Goal: Information Seeking & Learning: Learn about a topic

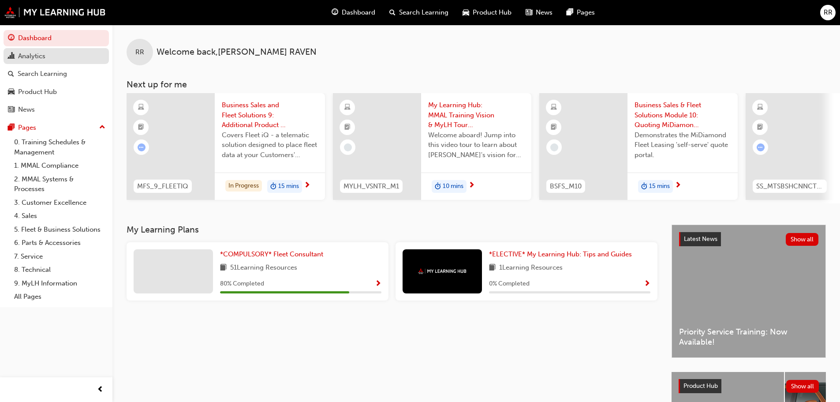
click at [40, 53] on div "Analytics" at bounding box center [31, 56] width 27 height 10
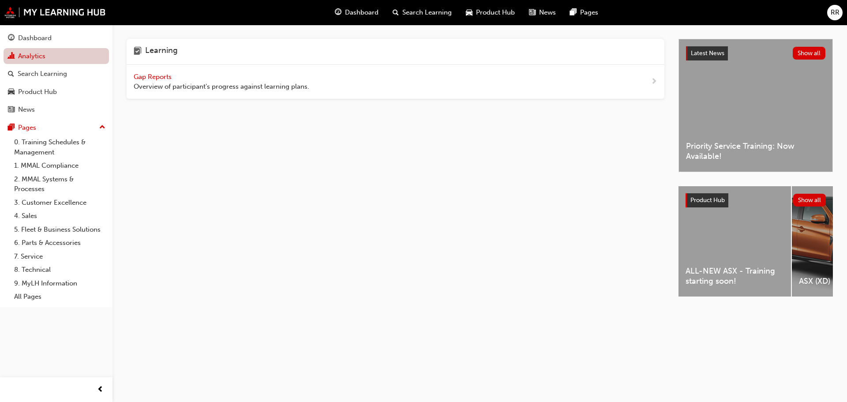
click at [57, 48] on link "Analytics" at bounding box center [56, 56] width 105 height 16
click at [56, 39] on div "Dashboard" at bounding box center [56, 38] width 97 height 11
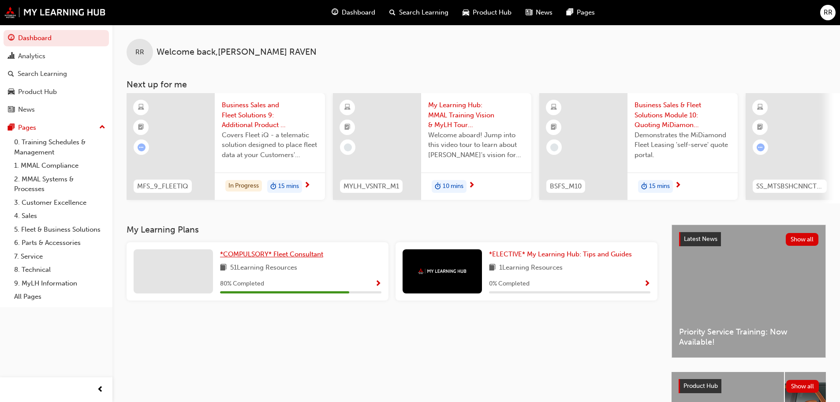
click at [256, 256] on span "*COMPULSORY* Fleet Consultant" at bounding box center [271, 254] width 103 height 8
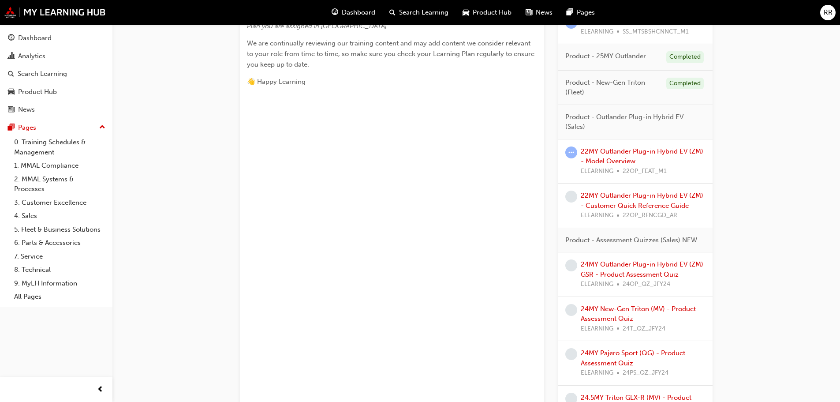
scroll to position [441, 0]
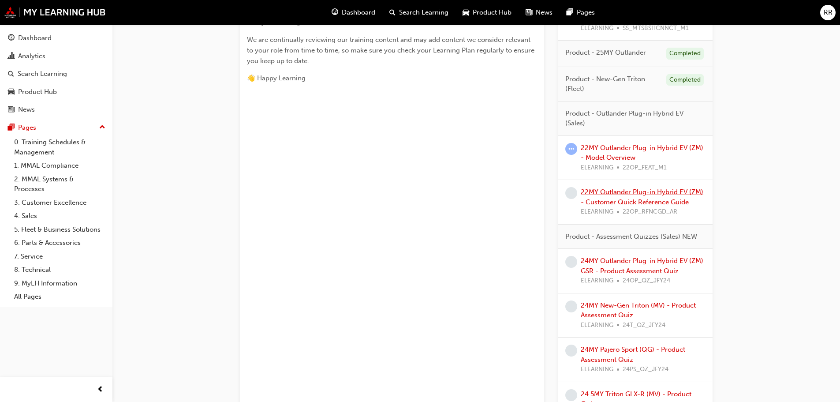
click at [654, 199] on link "22MY Outlander Plug-in Hybrid EV (ZM) - Customer Quick Reference Guide" at bounding box center [642, 197] width 123 height 18
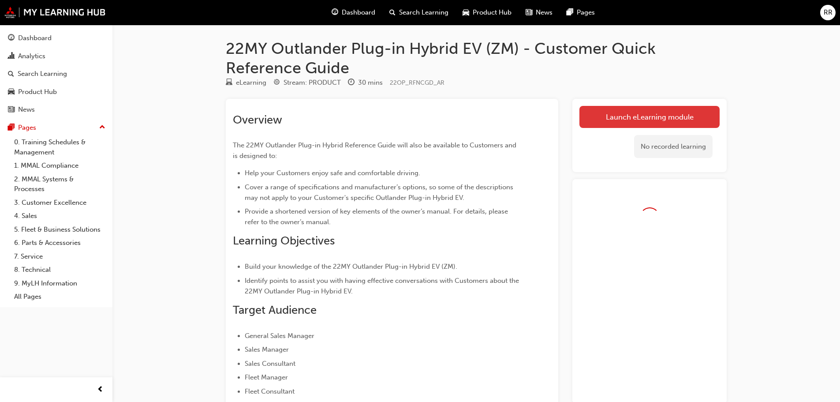
click at [682, 112] on link "Launch eLearning module" at bounding box center [650, 117] width 140 height 22
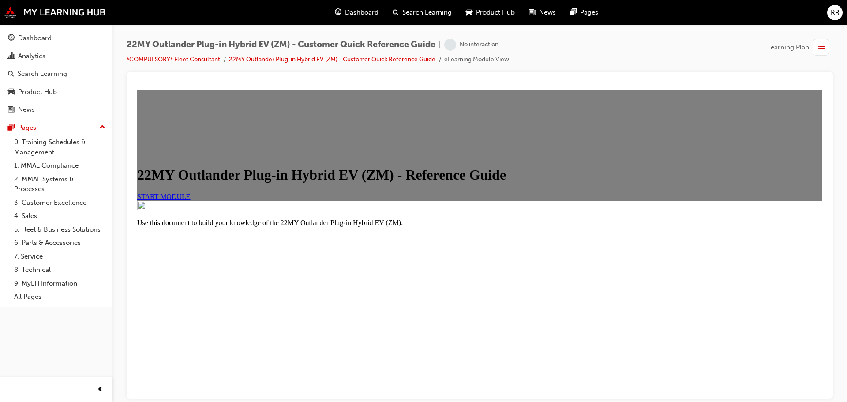
scroll to position [143, 0]
click at [191, 192] on link "START MODULE" at bounding box center [163, 196] width 53 height 8
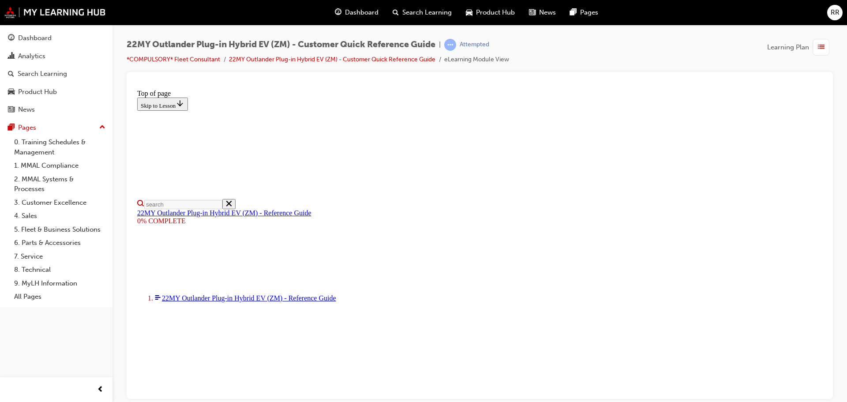
scroll to position [371, 0]
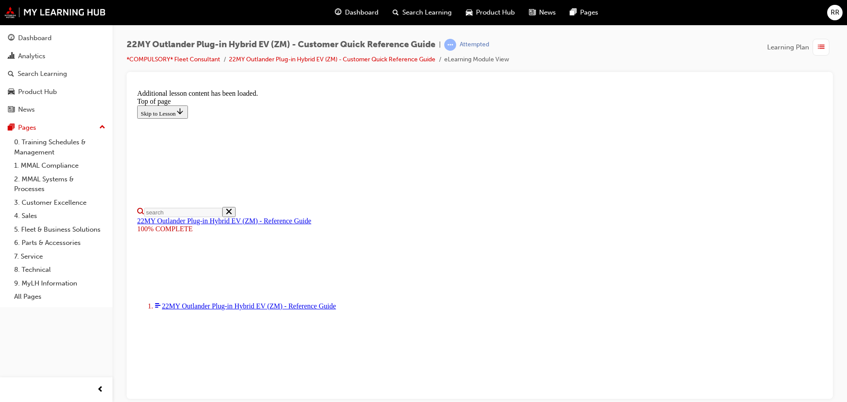
scroll to position [0, 0]
type input "12"
select select "custom"
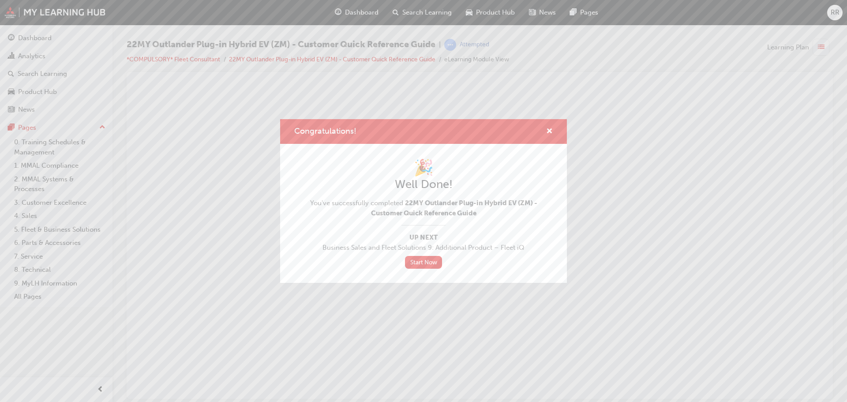
scroll to position [0, 0]
click at [553, 135] on div "Congratulations!" at bounding box center [423, 131] width 287 height 25
click at [551, 133] on span "cross-icon" at bounding box center [549, 132] width 7 height 8
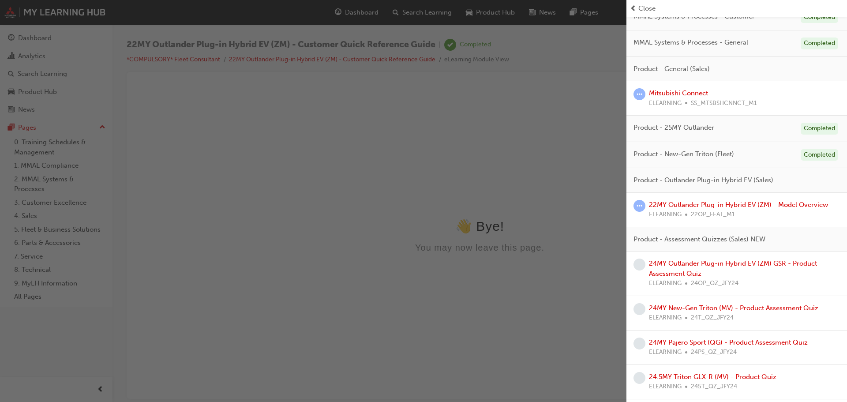
scroll to position [375, 0]
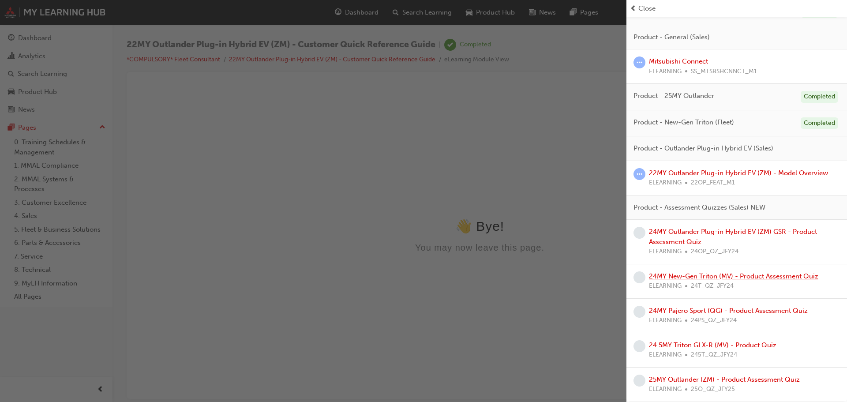
click at [718, 278] on link "24MY New-Gen Triton (MV) - Product Assessment Quiz" at bounding box center [733, 276] width 169 height 8
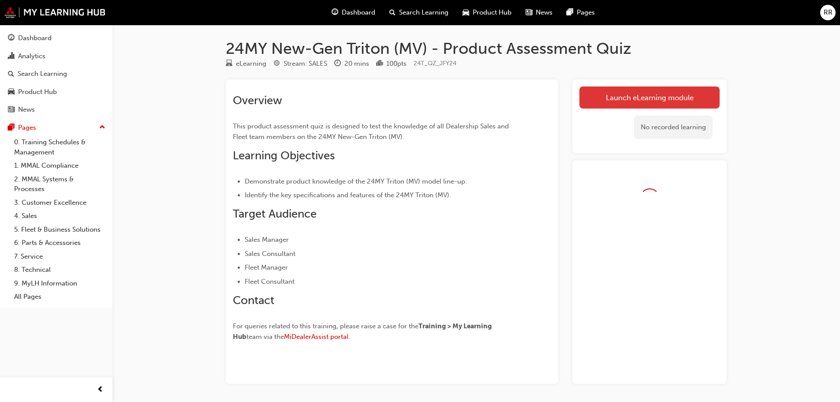
click at [663, 96] on link "Launch eLearning module" at bounding box center [650, 97] width 140 height 22
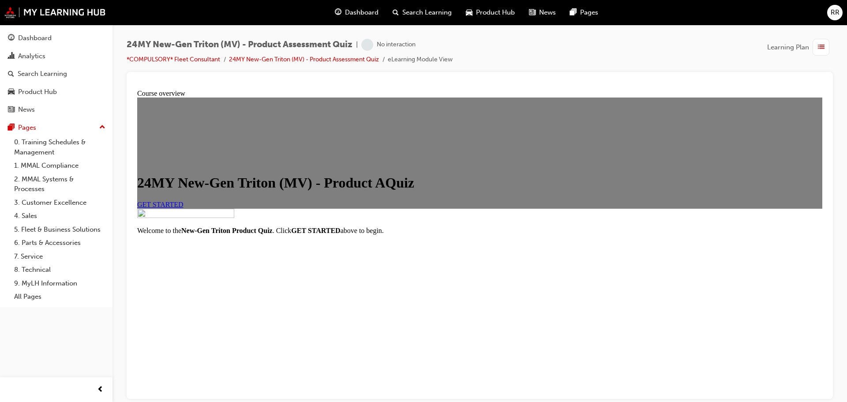
click at [184, 208] on link "GET STARTED" at bounding box center [160, 204] width 46 height 8
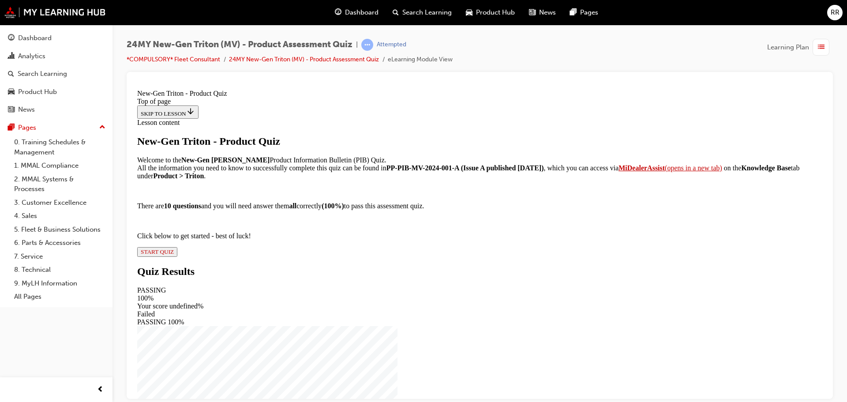
click at [177, 256] on button "START QUIZ" at bounding box center [157, 252] width 40 height 10
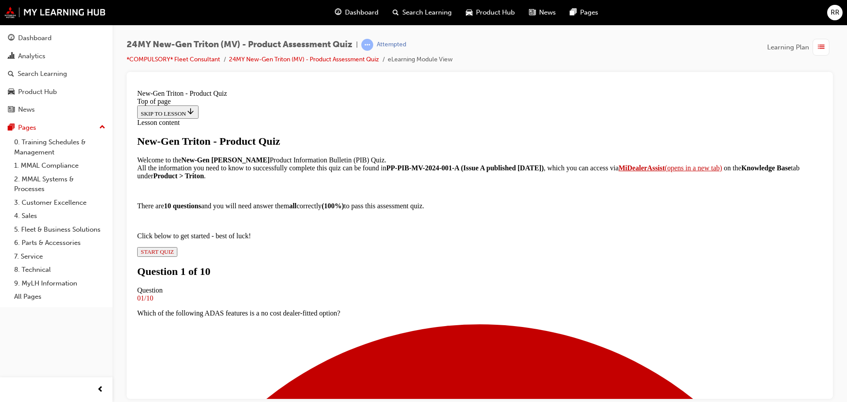
scroll to position [90, 0]
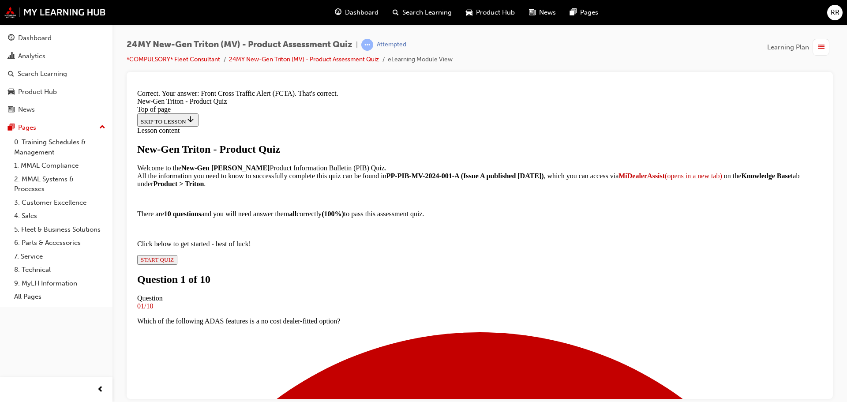
scroll to position [203, 0]
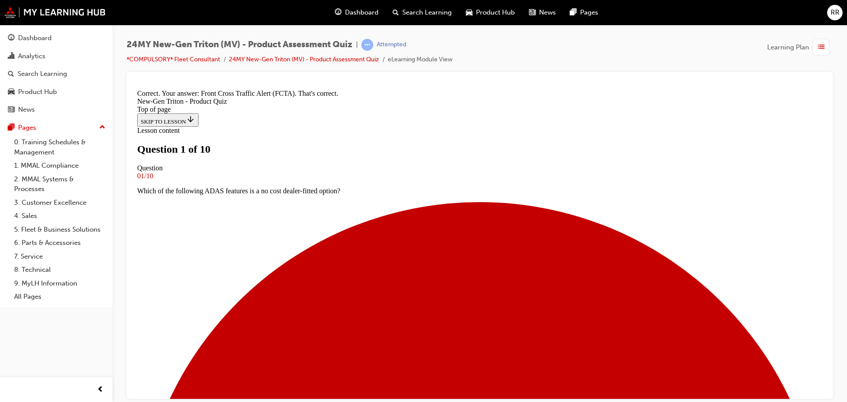
scroll to position [90, 0]
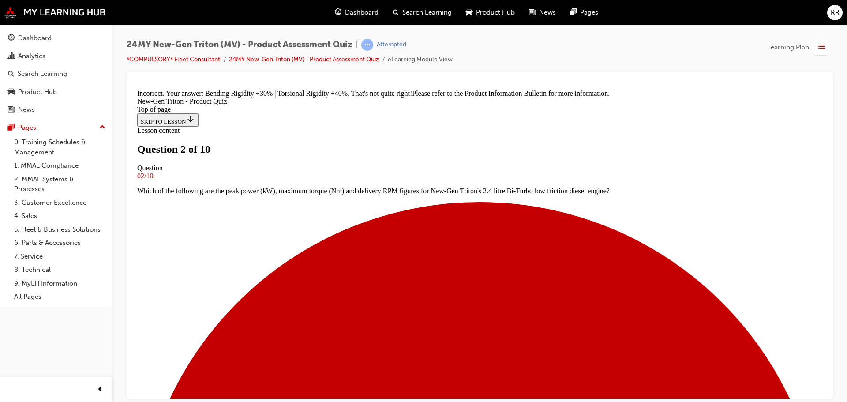
scroll to position [254, 0]
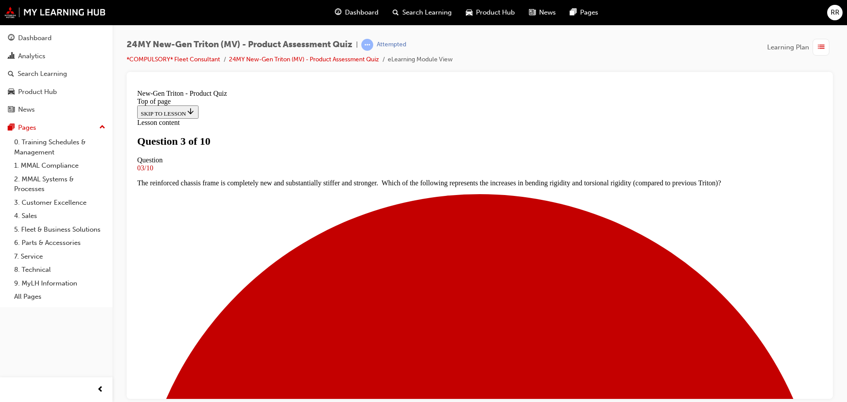
scroll to position [45, 0]
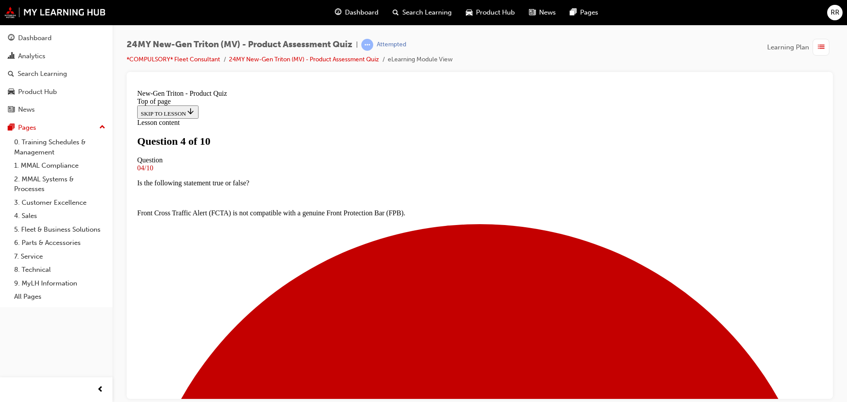
scroll to position [90, 0]
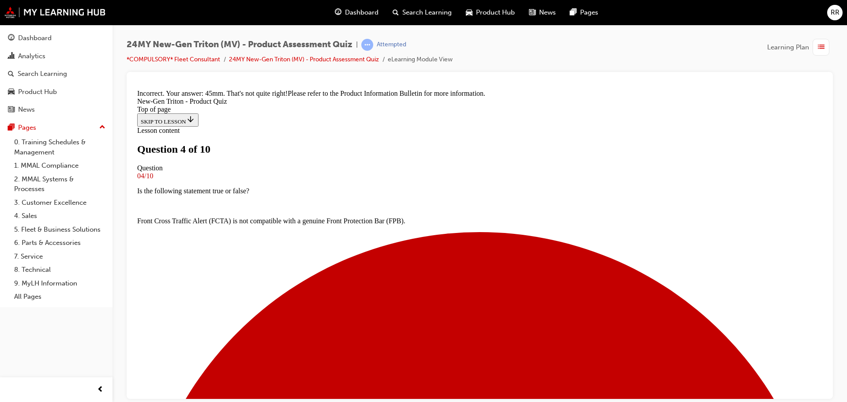
scroll to position [63, 0]
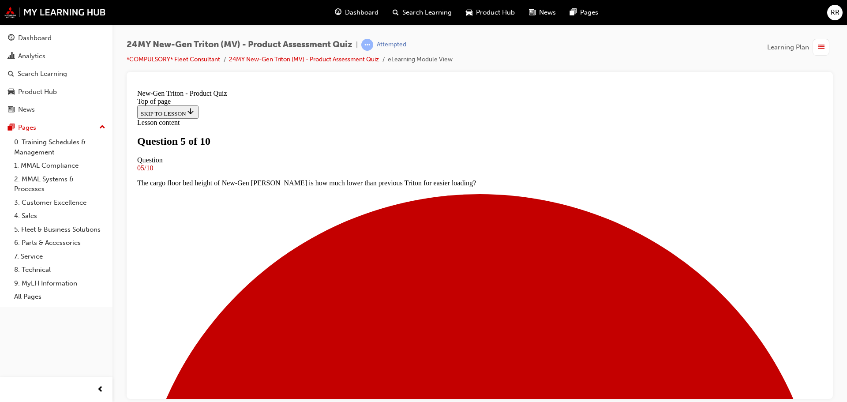
scroll to position [120, 0]
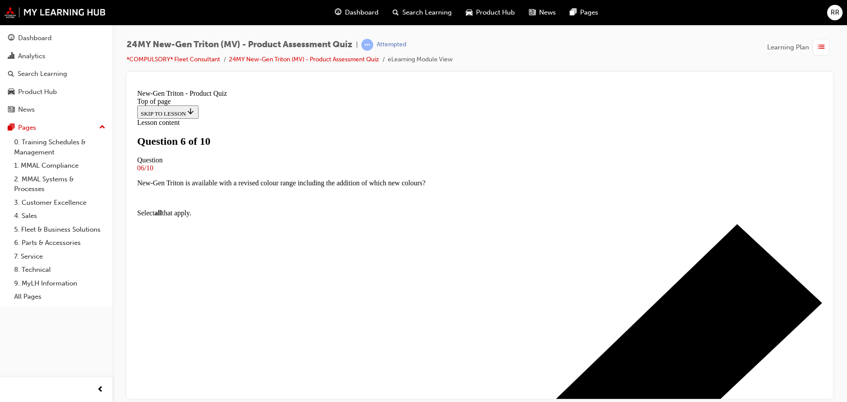
scroll to position [90, 0]
drag, startPoint x: 390, startPoint y: 299, endPoint x: 390, endPoint y: 294, distance: 4.4
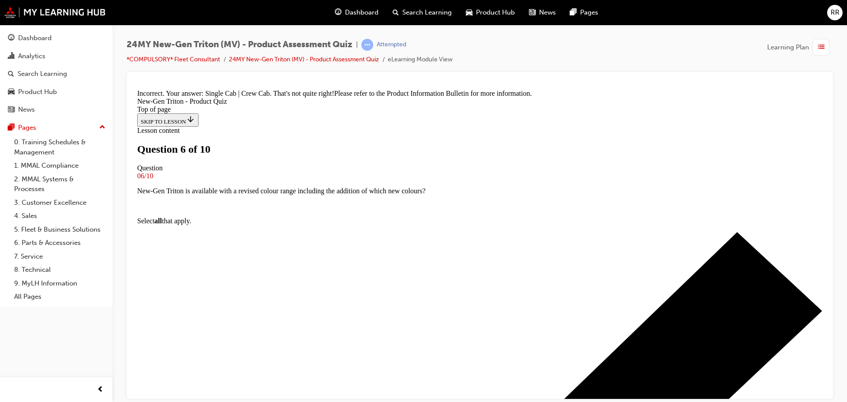
scroll to position [239, 0]
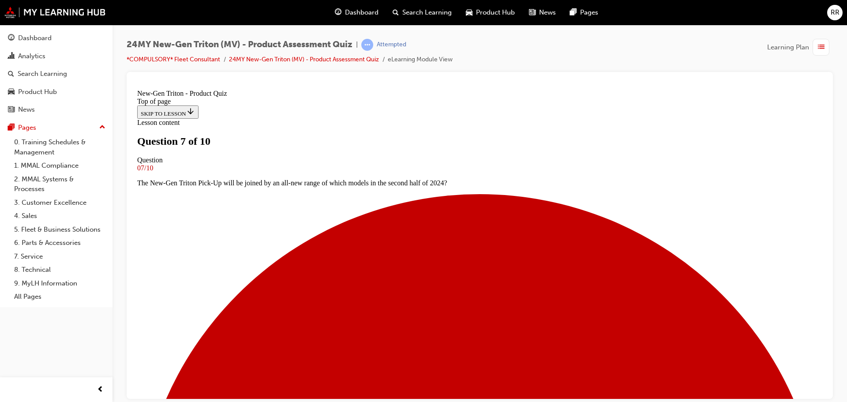
scroll to position [134, 0]
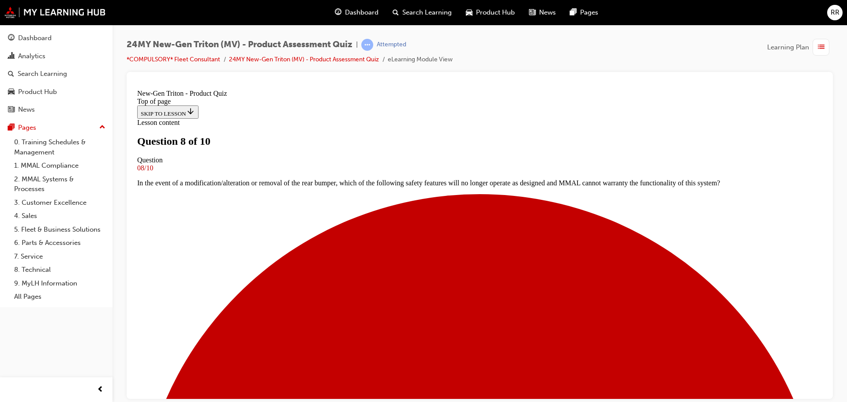
scroll to position [90, 0]
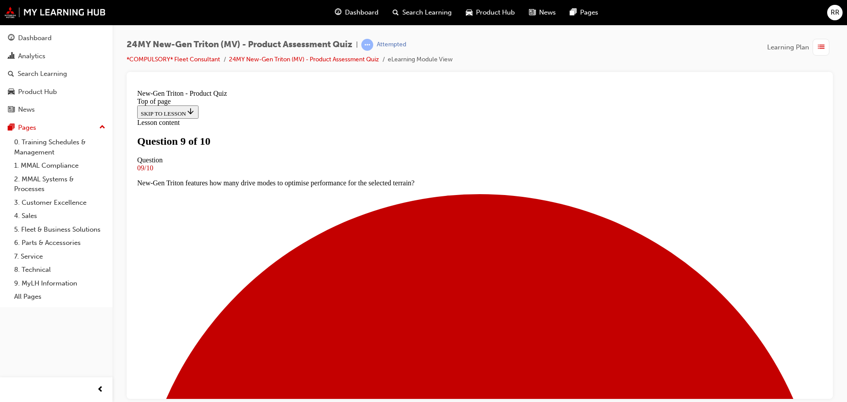
scroll to position [45, 0]
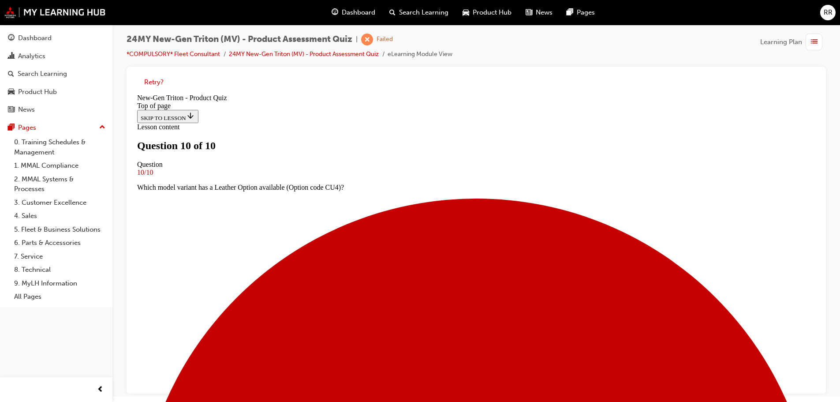
scroll to position [7, 0]
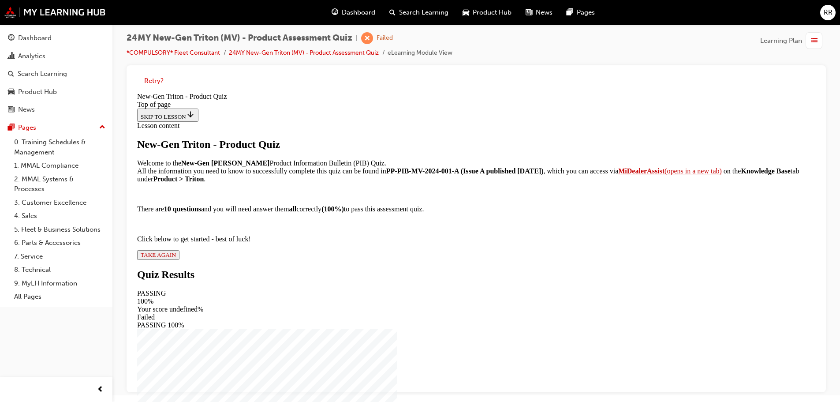
scroll to position [79, 0]
click at [355, 260] on div "New-Gen Triton - Product Quiz Welcome to the New-Gen Triton Product Information…" at bounding box center [476, 199] width 679 height 121
click at [176, 258] on span "TAKE AGAIN" at bounding box center [158, 254] width 35 height 7
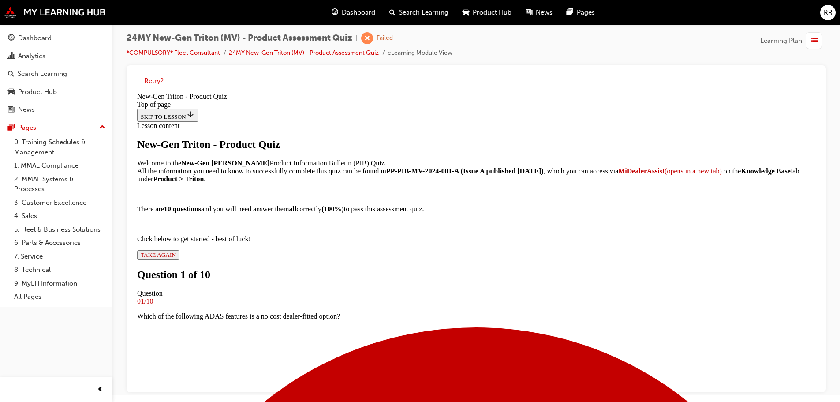
scroll to position [45, 0]
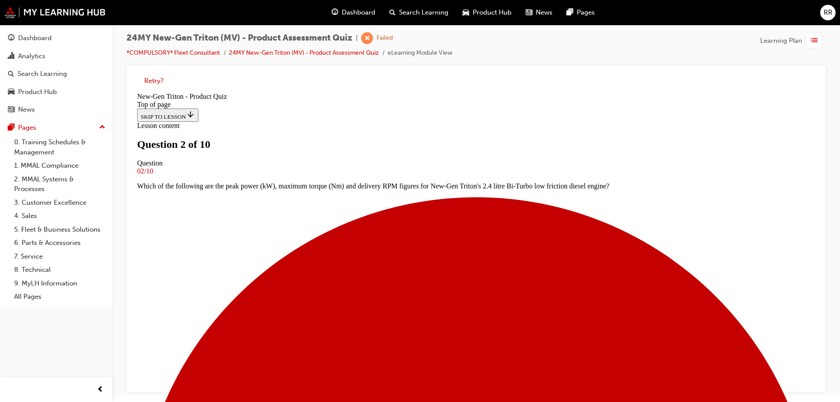
scroll to position [90, 0]
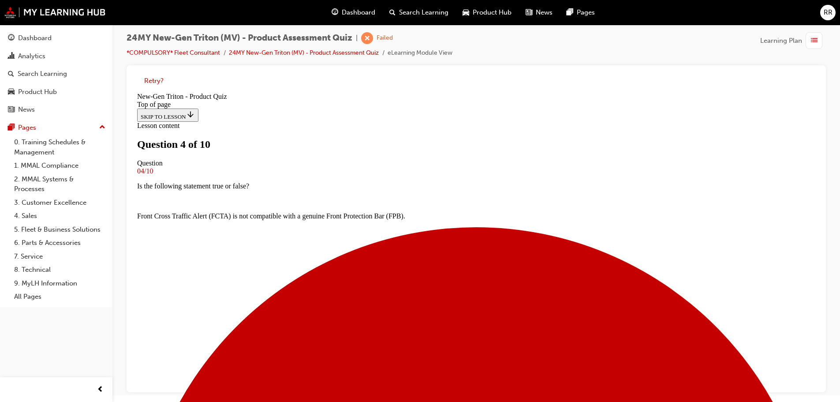
scroll to position [90, 0]
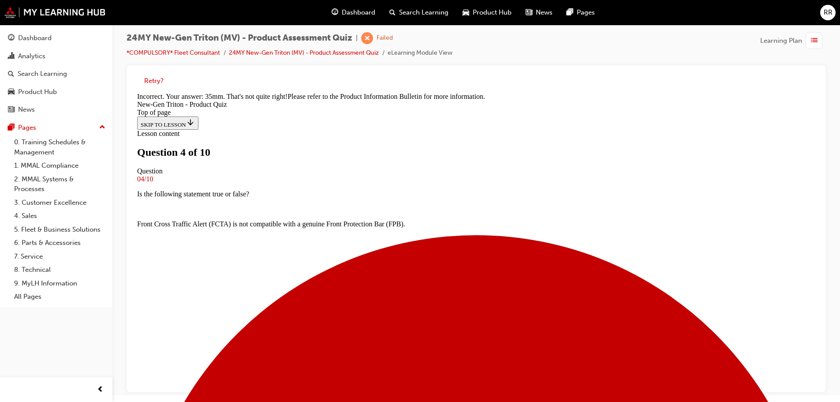
scroll to position [239, 0]
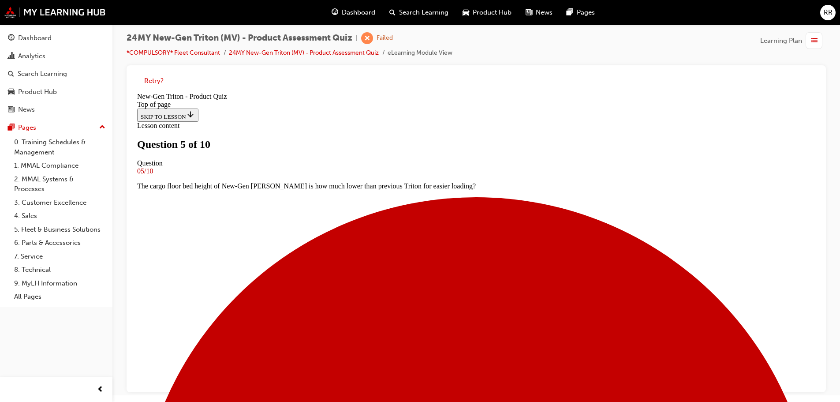
scroll to position [90, 0]
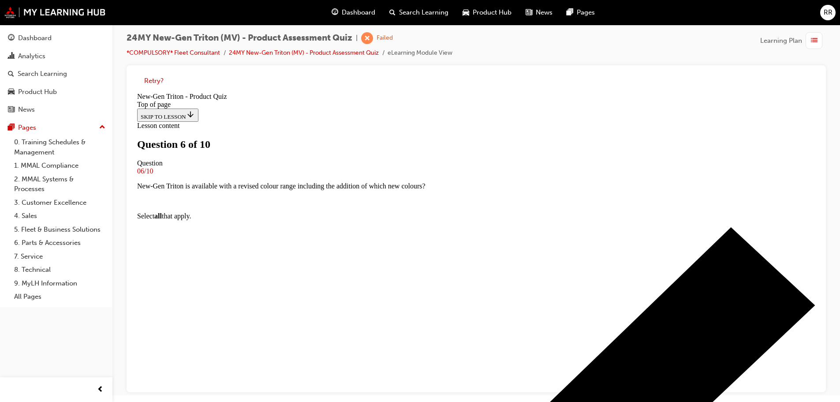
scroll to position [147, 0]
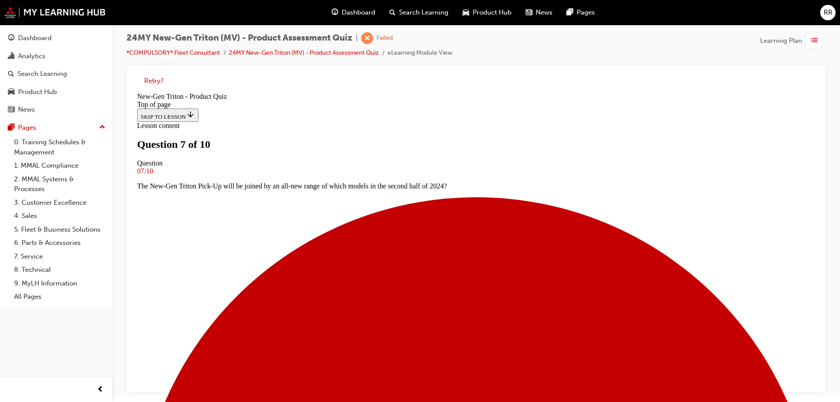
scroll to position [90, 0]
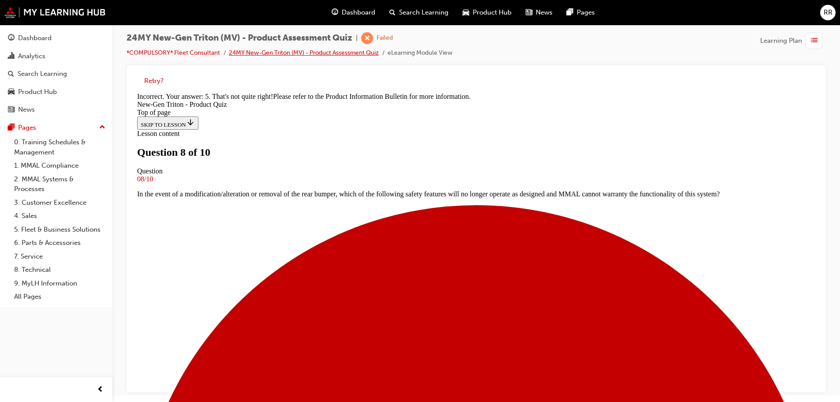
scroll to position [239, 0]
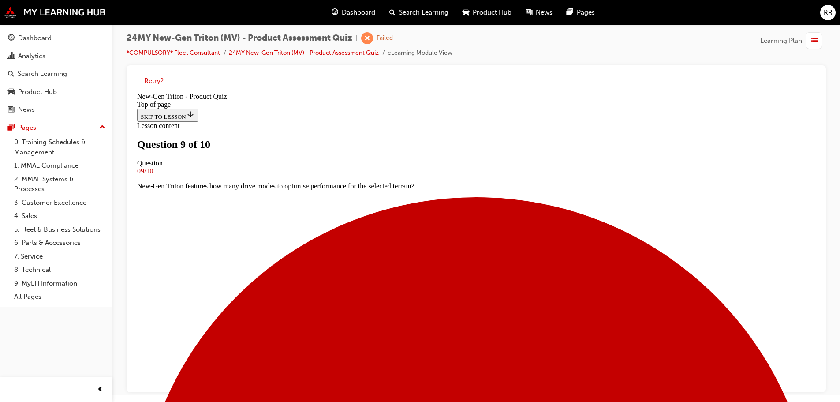
scroll to position [90, 0]
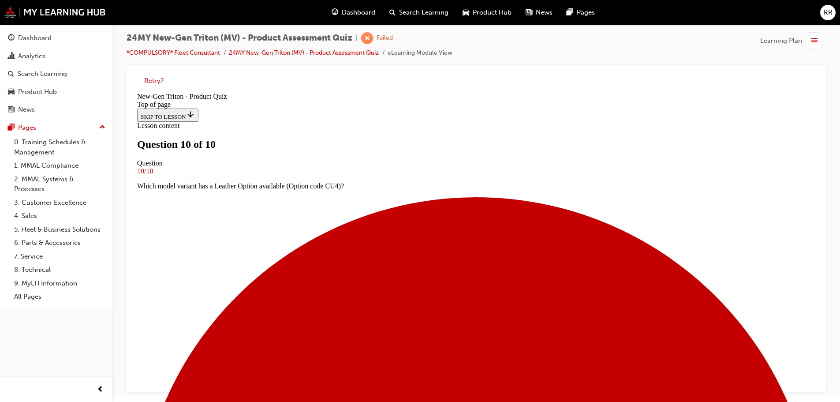
scroll to position [139, 0]
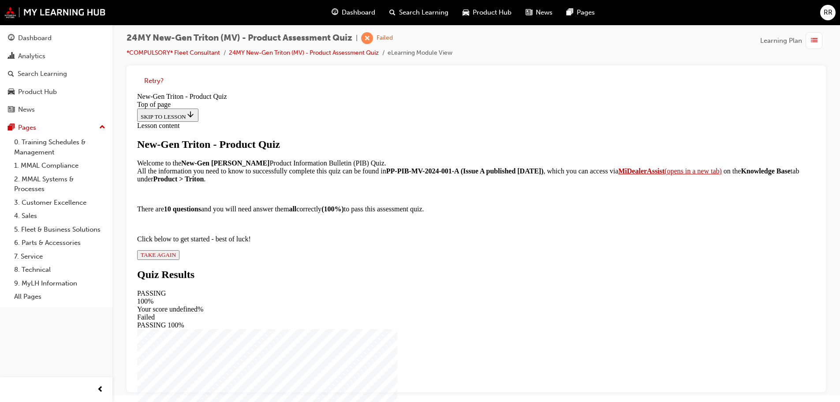
click at [176, 258] on span "TAKE AGAIN" at bounding box center [158, 254] width 35 height 7
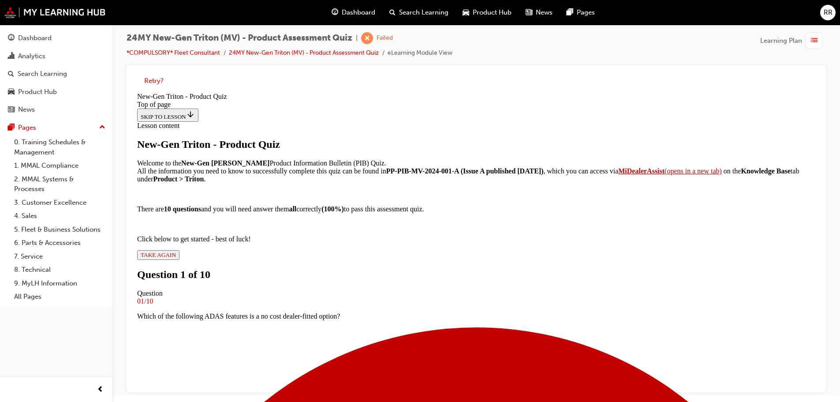
scroll to position [45, 0]
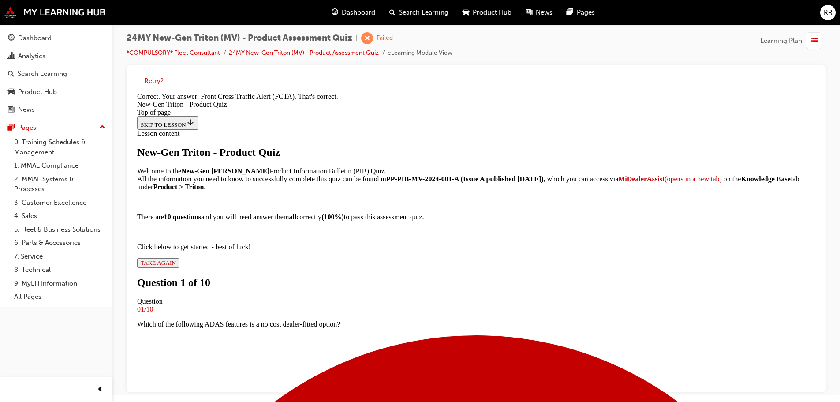
scroll to position [203, 0]
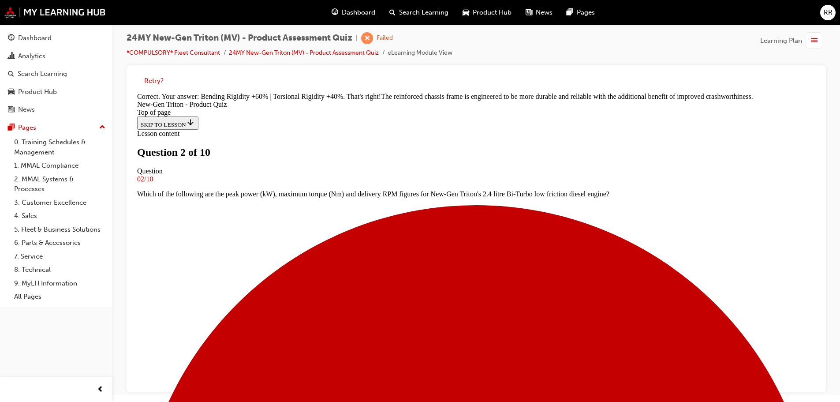
scroll to position [265, 0]
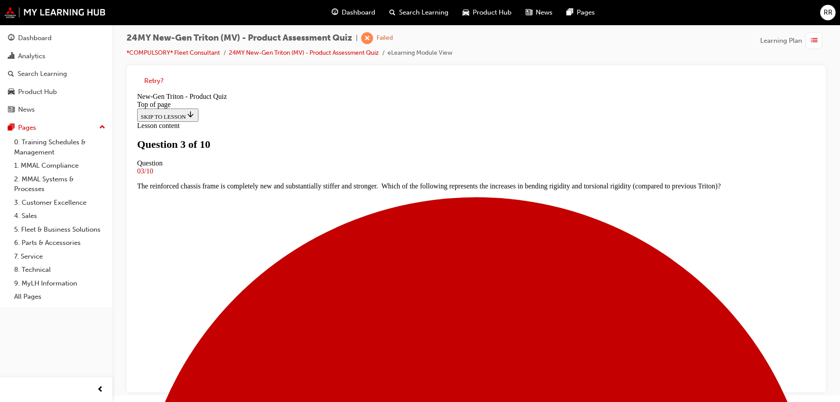
scroll to position [1, 0]
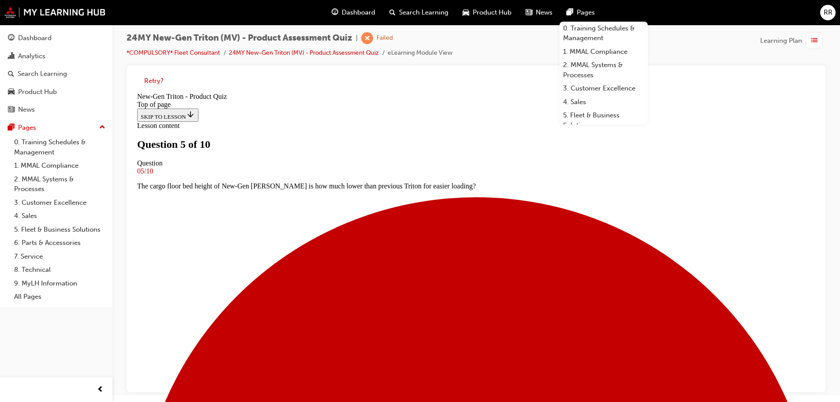
scroll to position [90, 0]
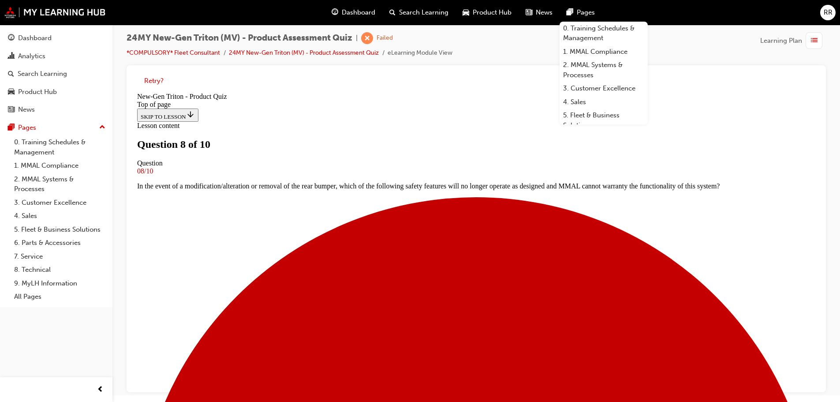
scroll to position [1, 0]
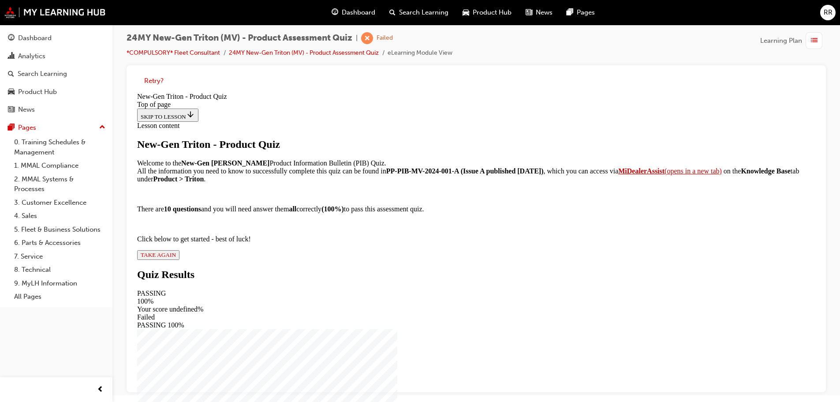
scroll to position [79, 0]
click at [338, 260] on div "New-Gen Triton - Product Quiz Welcome to the New-Gen Triton Product Information…" at bounding box center [476, 199] width 679 height 121
click at [340, 260] on div "New-Gen Triton - Product Quiz Welcome to the New-Gen Triton Product Information…" at bounding box center [476, 199] width 679 height 121
click at [341, 260] on div "New-Gen Triton - Product Quiz Welcome to the New-Gen Triton Product Information…" at bounding box center [476, 199] width 679 height 121
click at [176, 258] on span "TAKE AGAIN" at bounding box center [158, 254] width 35 height 7
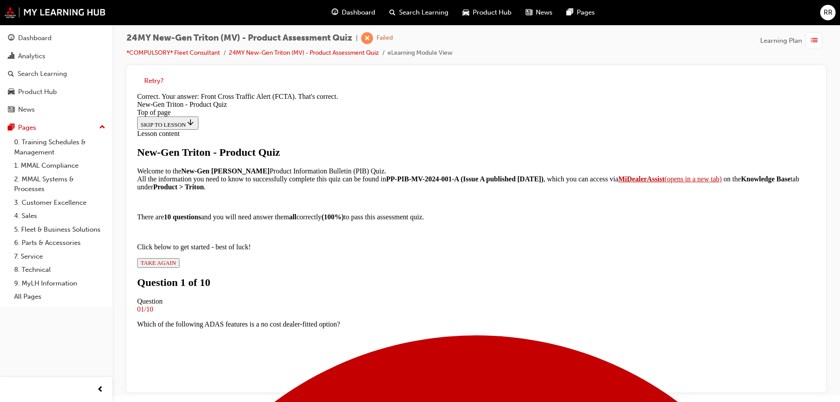
scroll to position [164, 0]
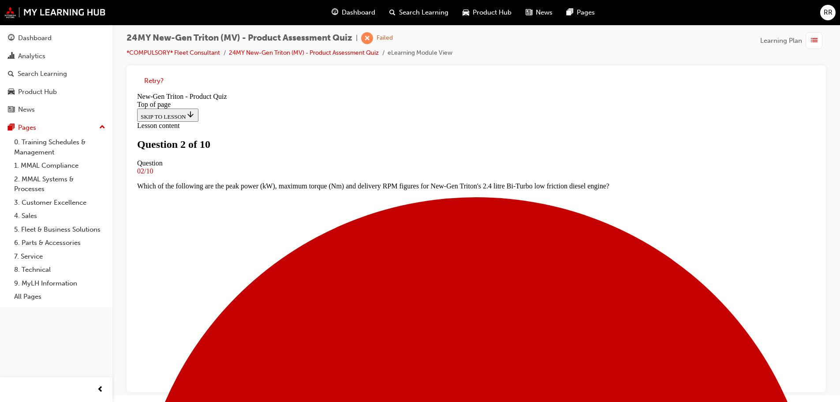
scroll to position [90, 0]
drag, startPoint x: 441, startPoint y: 203, endPoint x: 499, endPoint y: 286, distance: 101.7
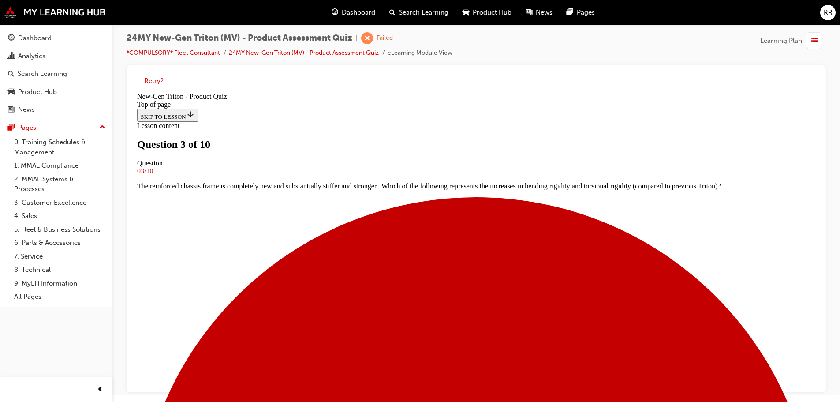
scroll to position [71, 0]
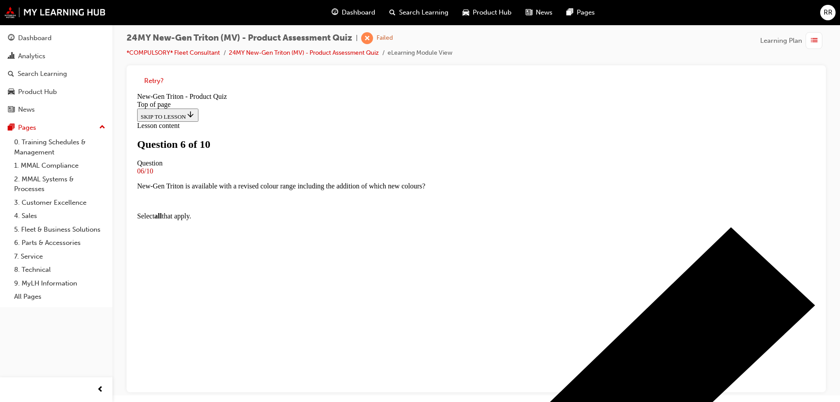
scroll to position [90, 0]
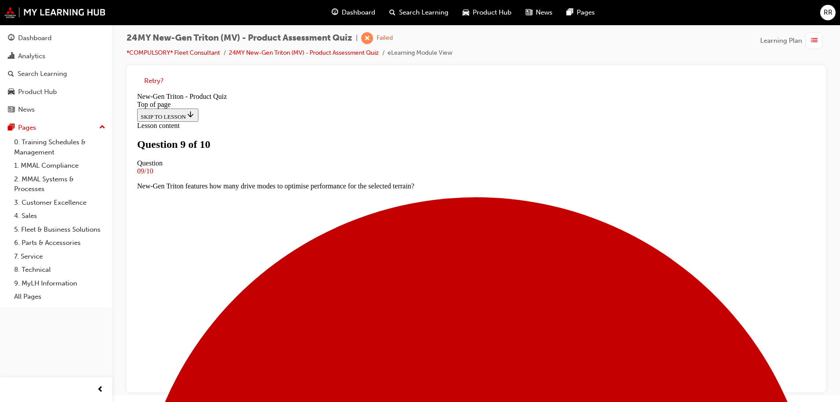
scroll to position [45, 0]
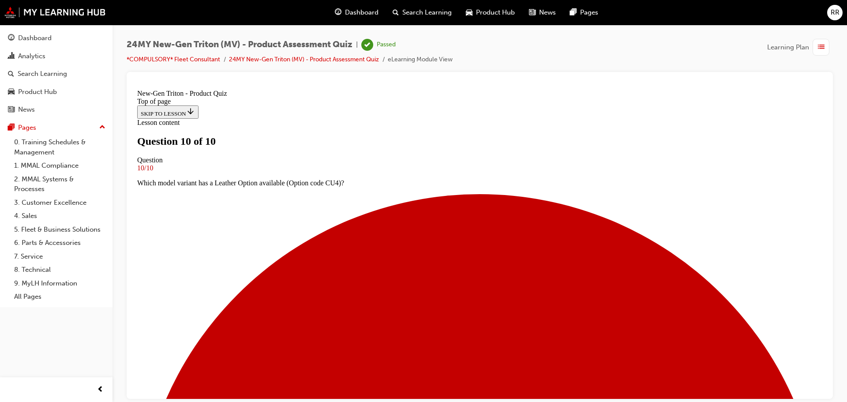
scroll to position [137, 0]
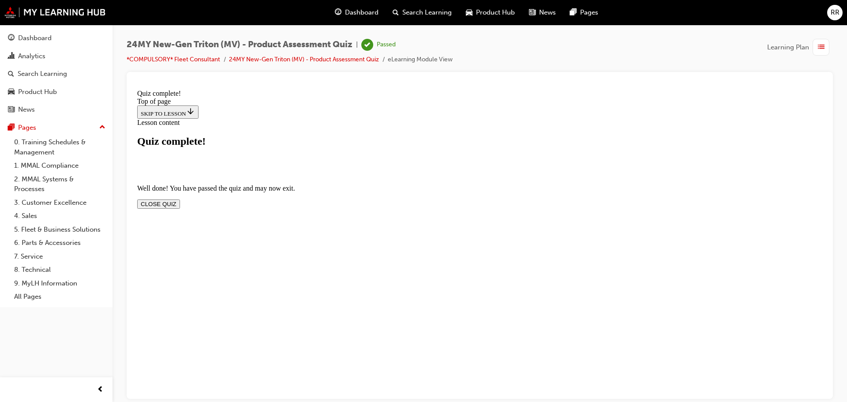
click at [180, 199] on button "CLOSE QUIZ" at bounding box center [158, 203] width 43 height 9
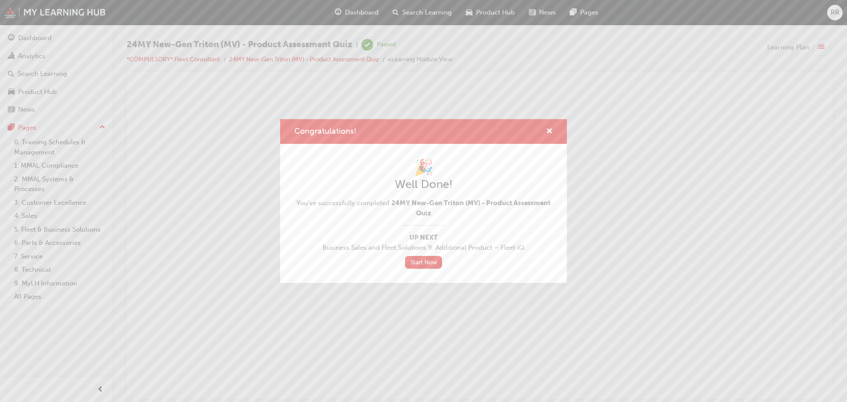
scroll to position [0, 0]
click at [553, 130] on div "Congratulations!" at bounding box center [423, 131] width 287 height 25
click at [551, 131] on span "cross-icon" at bounding box center [549, 132] width 7 height 8
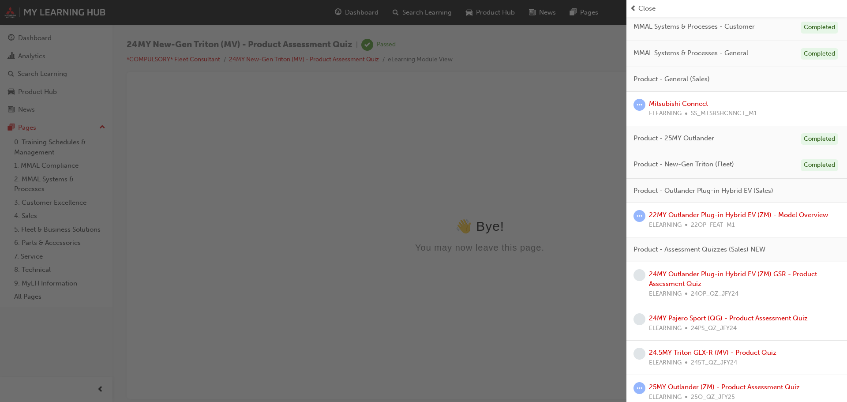
scroll to position [331, 0]
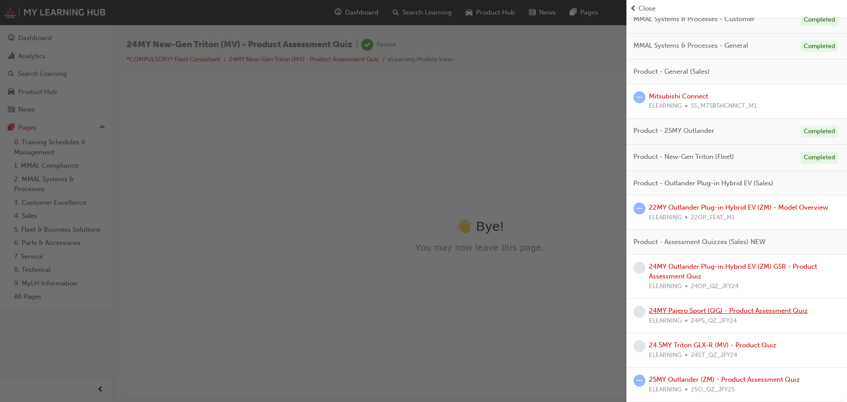
click at [683, 311] on link "24MY Pajero Sport (QG) - Product Assessment Quiz" at bounding box center [728, 311] width 159 height 8
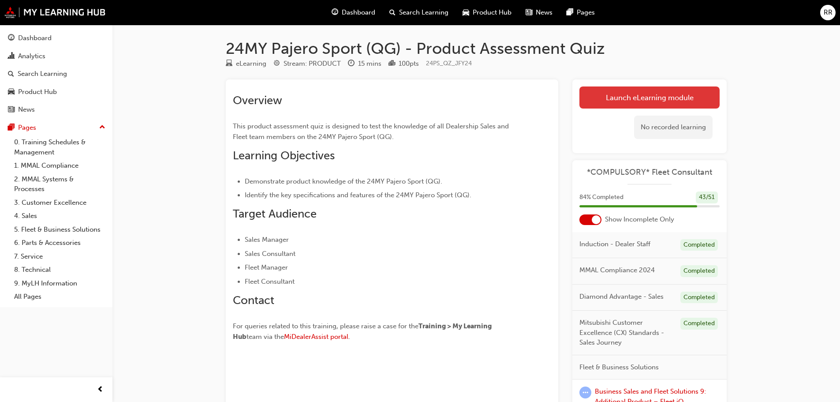
click at [610, 98] on link "Launch eLearning module" at bounding box center [650, 97] width 140 height 22
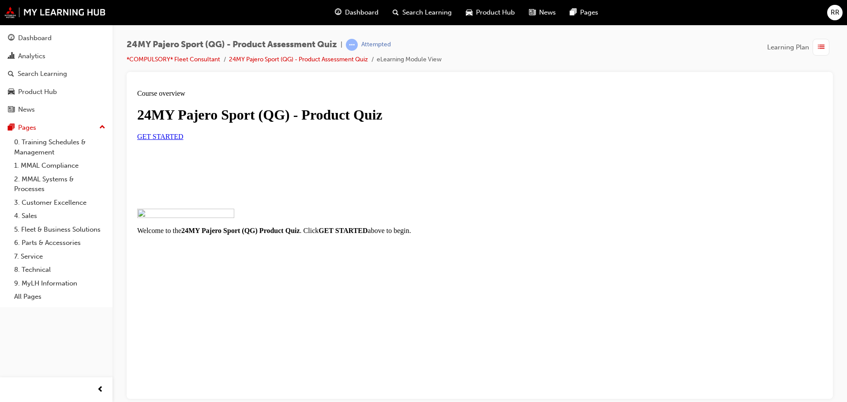
click at [184, 140] on link "GET STARTED" at bounding box center [160, 136] width 46 height 8
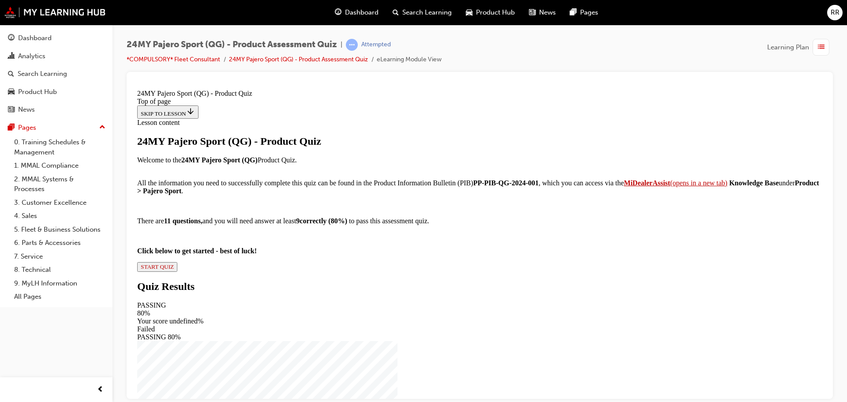
scroll to position [98, 0]
click at [174, 270] on span "START QUIZ" at bounding box center [157, 266] width 33 height 7
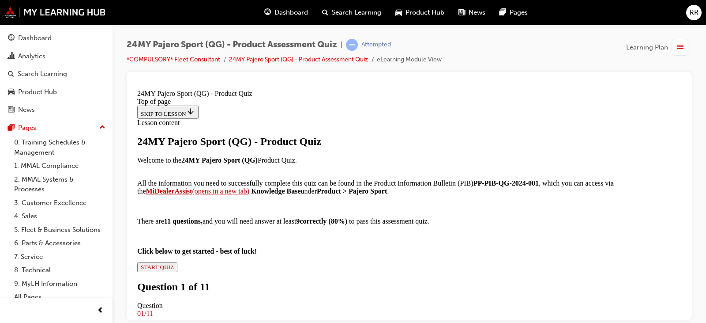
scroll to position [266, 0]
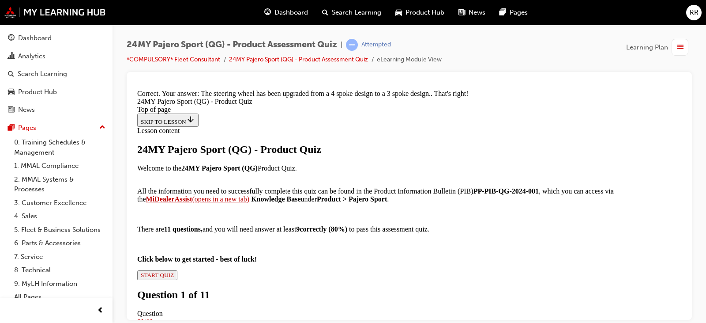
scroll to position [424, 0]
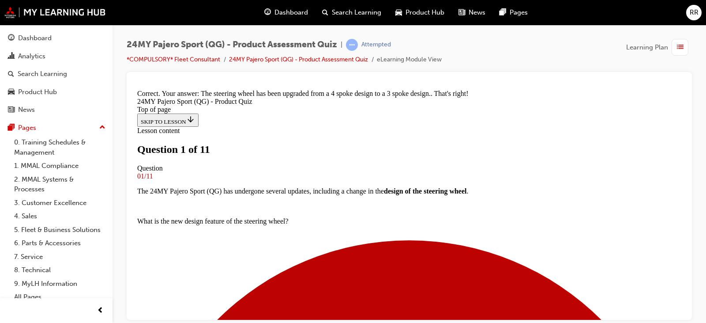
scroll to position [134, 0]
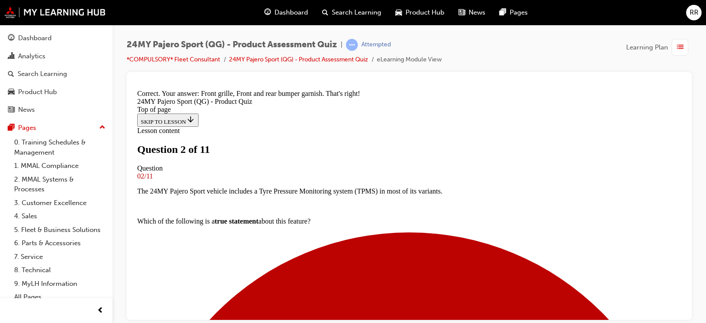
scroll to position [302, 0]
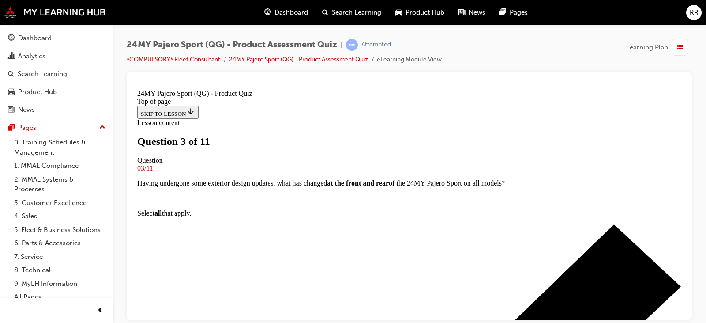
scroll to position [178, 0]
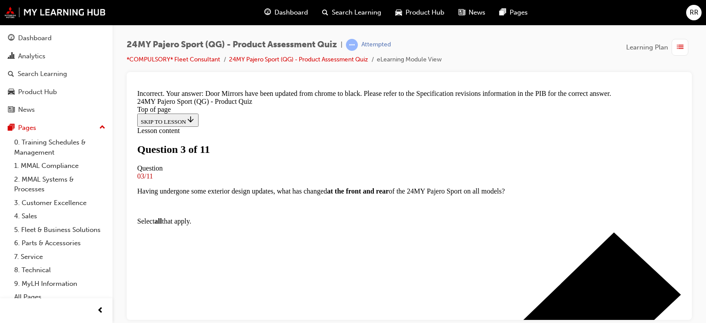
scroll to position [0, 0]
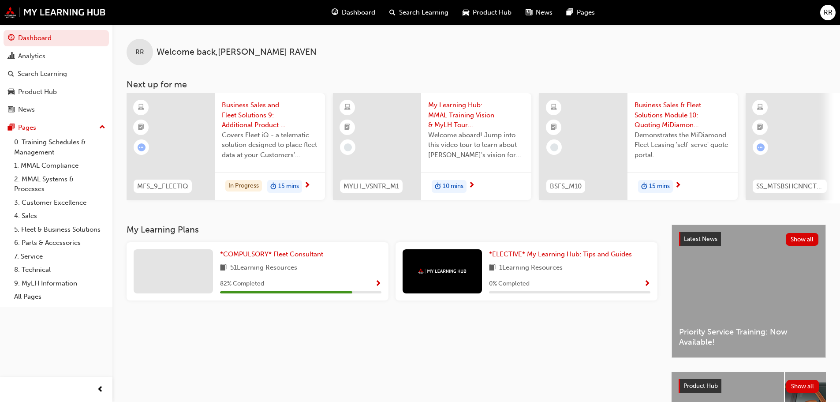
click at [253, 257] on span "*COMPULSORY* Fleet Consultant" at bounding box center [271, 254] width 103 height 8
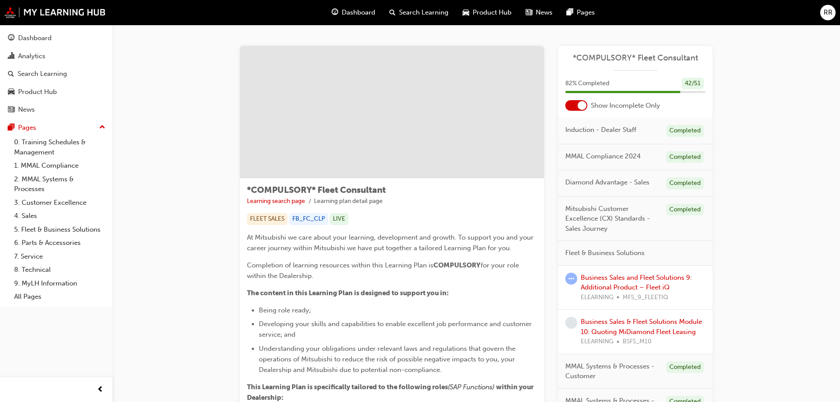
click at [575, 104] on div at bounding box center [577, 105] width 22 height 11
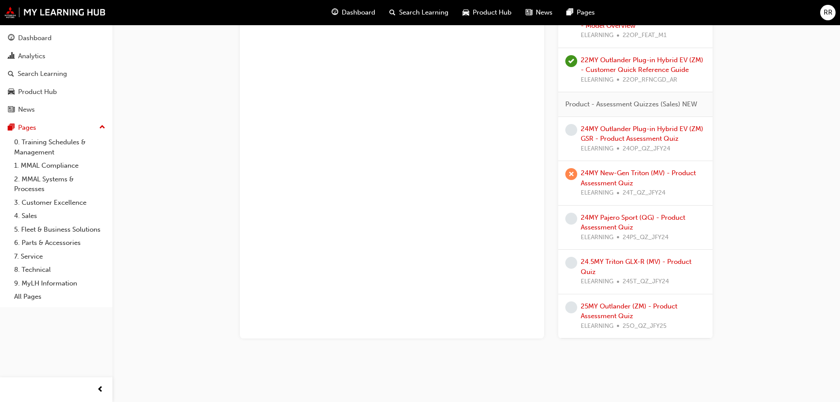
scroll to position [2372, 0]
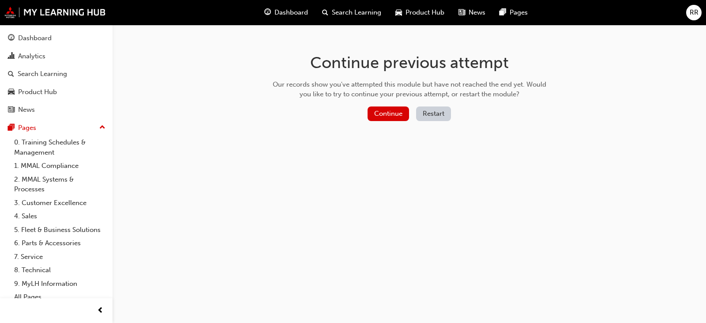
click at [433, 115] on button "Restart" at bounding box center [433, 113] width 35 height 15
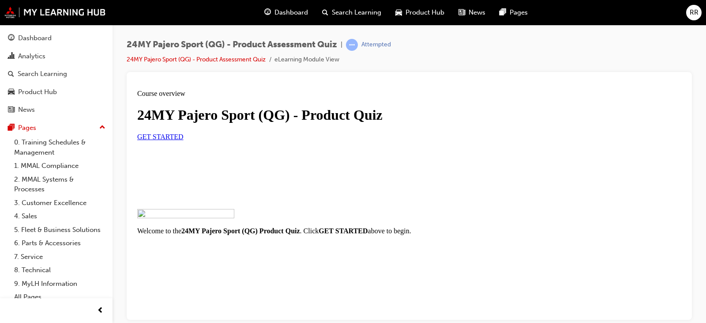
scroll to position [88, 0]
click at [184, 140] on link "GET STARTED" at bounding box center [160, 136] width 46 height 8
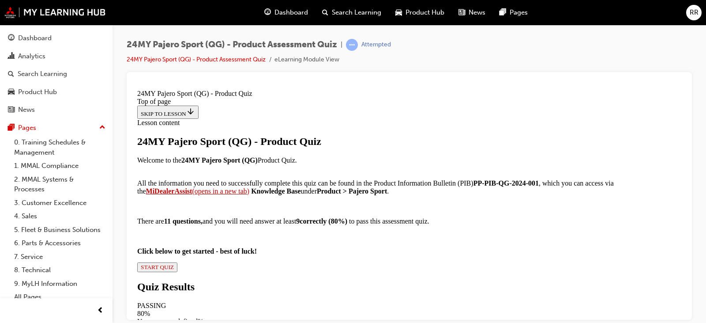
scroll to position [177, 0]
click at [174, 263] on span "START QUIZ" at bounding box center [157, 266] width 33 height 7
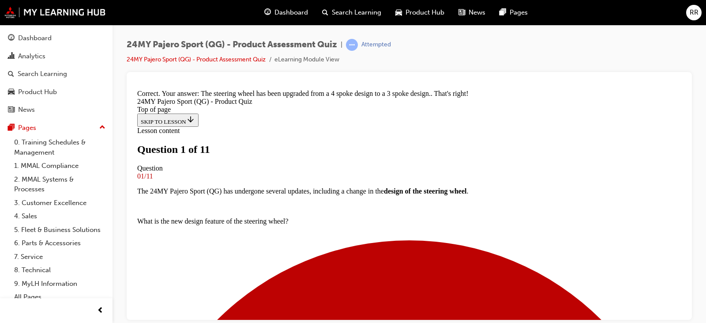
scroll to position [178, 0]
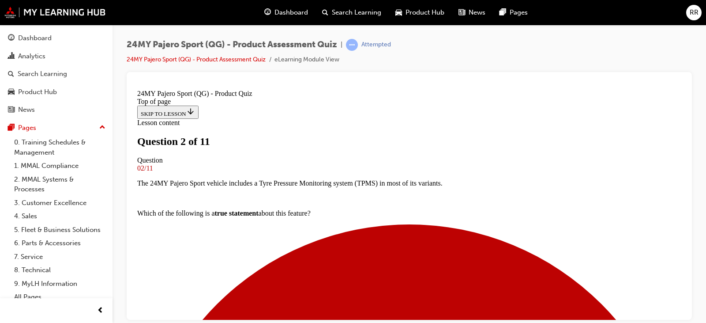
scroll to position [134, 0]
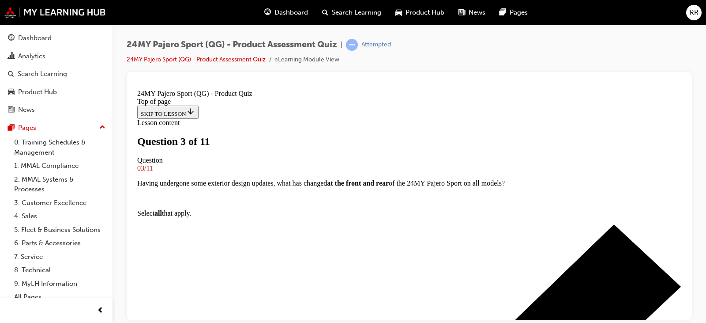
scroll to position [90, 0]
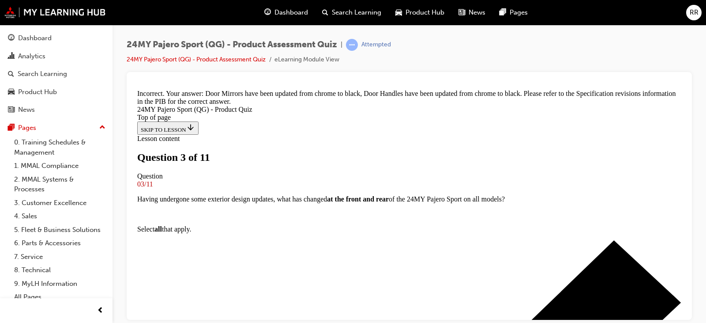
scroll to position [146, 0]
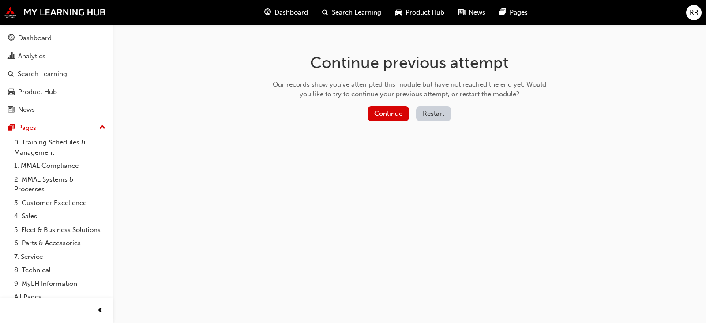
click at [432, 116] on button "Restart" at bounding box center [433, 113] width 35 height 15
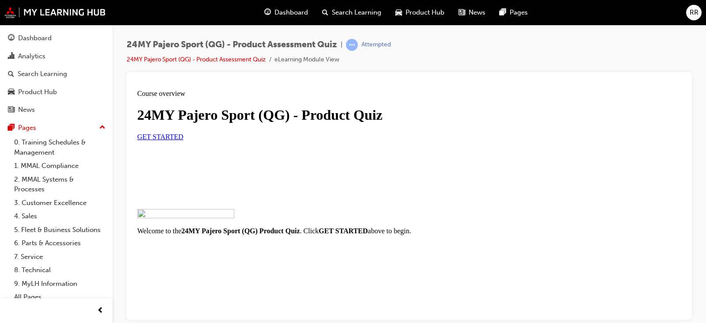
click at [184, 140] on link "GET STARTED" at bounding box center [160, 136] width 46 height 8
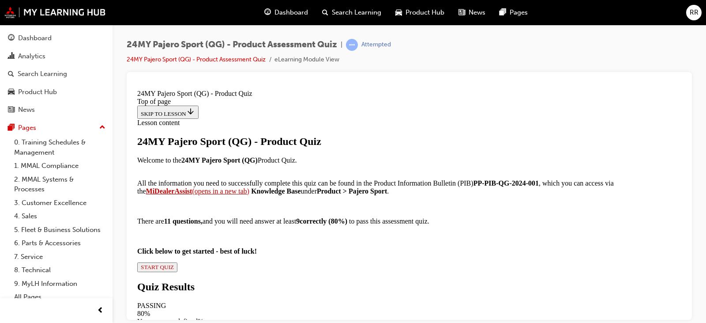
scroll to position [177, 0]
click at [297, 253] on div "24MY Pajero Sport (QG) - Product Quiz Welcome to the 24MY Pajero Sport (QG) Pro…" at bounding box center [409, 203] width 544 height 136
click at [296, 256] on div "24MY Pajero Sport (QG) - Product Quiz Welcome to the 24MY Pajero Sport (QG) Pro…" at bounding box center [409, 203] width 544 height 136
click at [177, 262] on button "START QUIZ" at bounding box center [157, 267] width 40 height 10
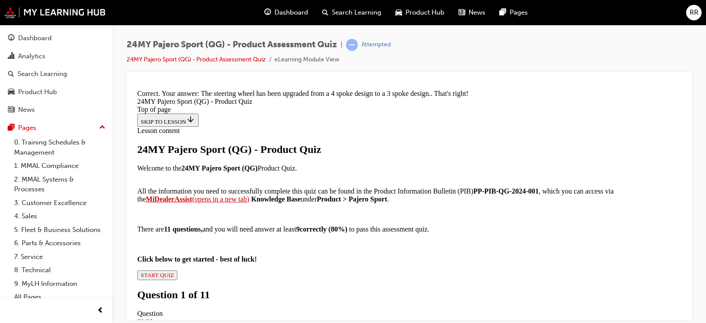
scroll to position [424, 0]
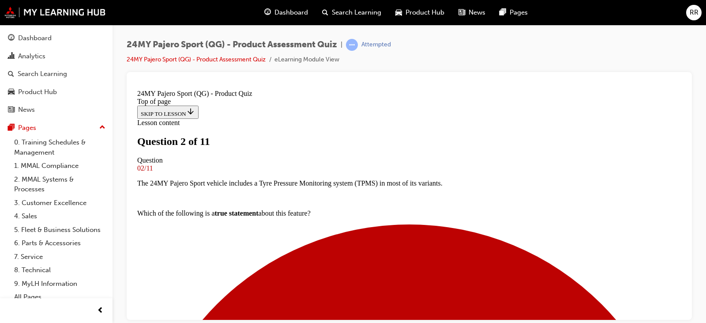
scroll to position [134, 0]
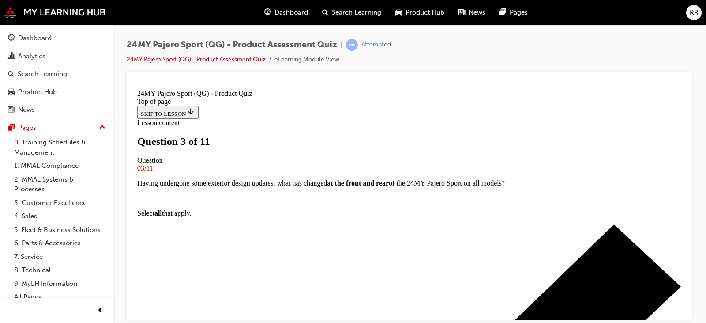
scroll to position [178, 0]
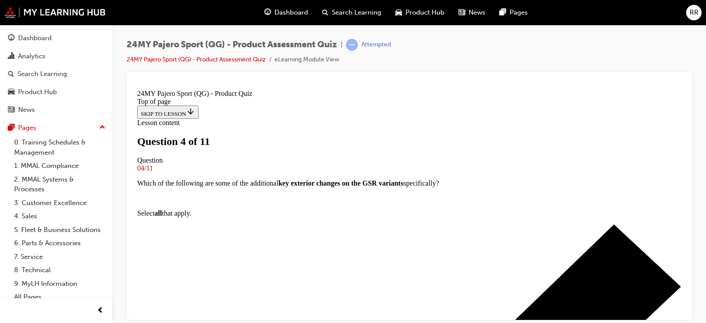
scroll to position [134, 0]
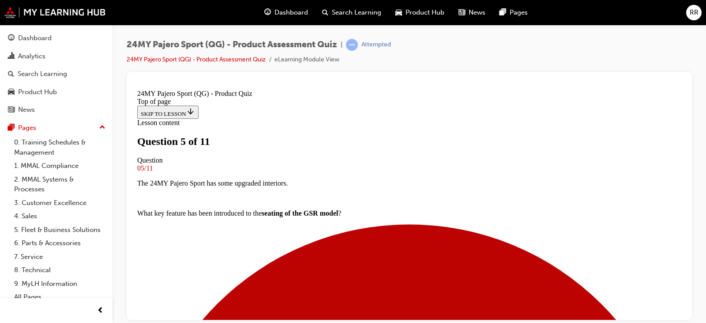
scroll to position [178, 0]
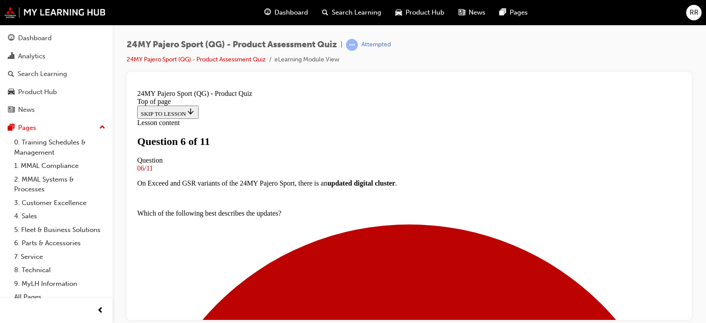
scroll to position [222, 0]
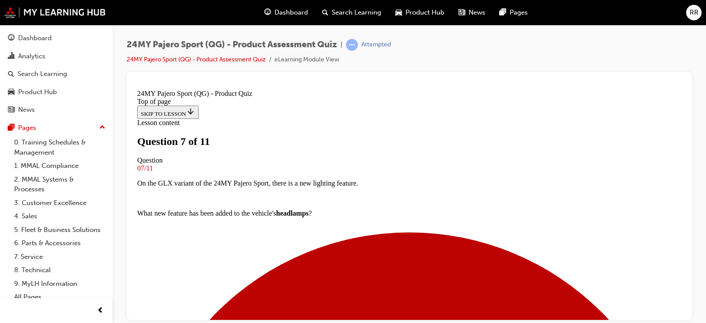
scroll to position [134, 0]
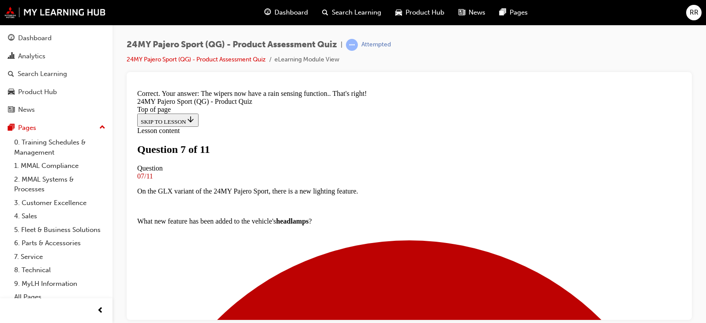
scroll to position [278, 0]
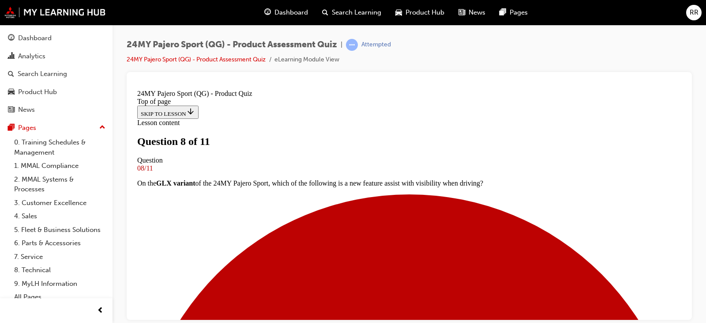
scroll to position [90, 0]
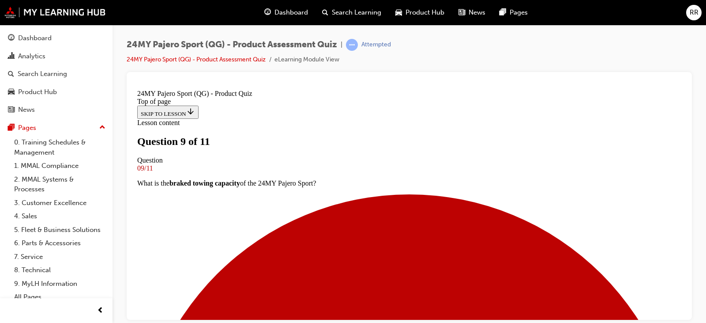
scroll to position [134, 0]
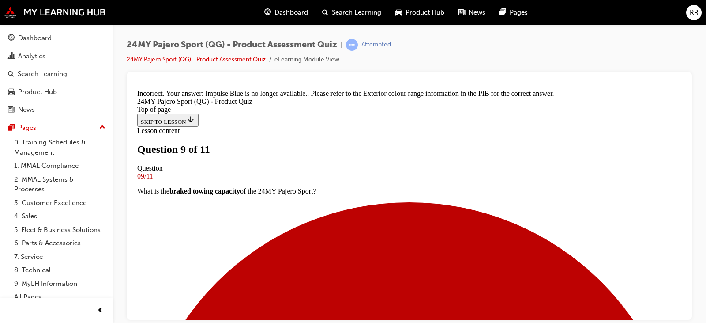
scroll to position [116, 0]
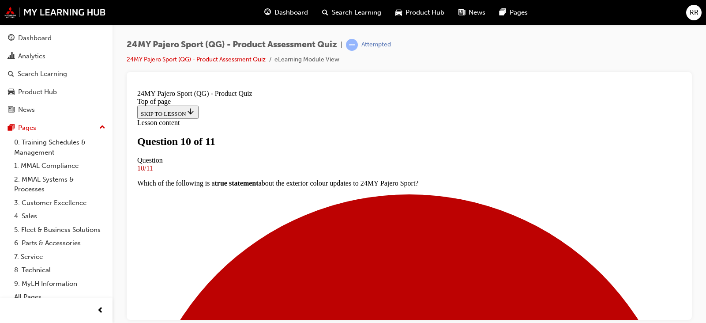
scroll to position [222, 0]
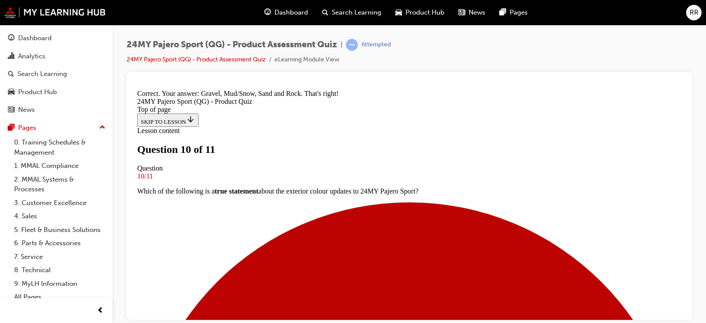
scroll to position [361, 0]
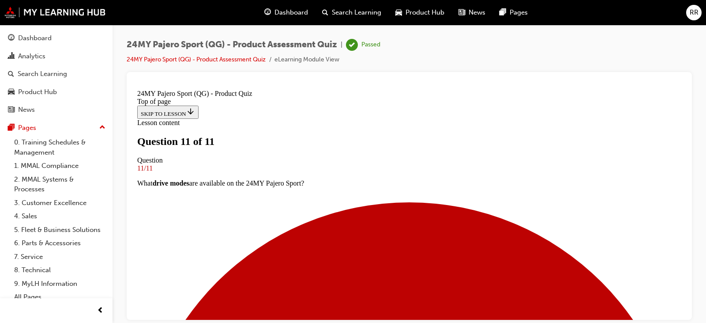
scroll to position [216, 0]
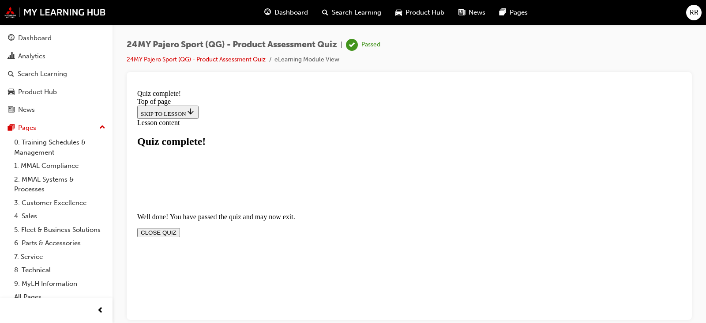
click at [180, 227] on button "CLOSE QUIZ" at bounding box center [158, 231] width 43 height 9
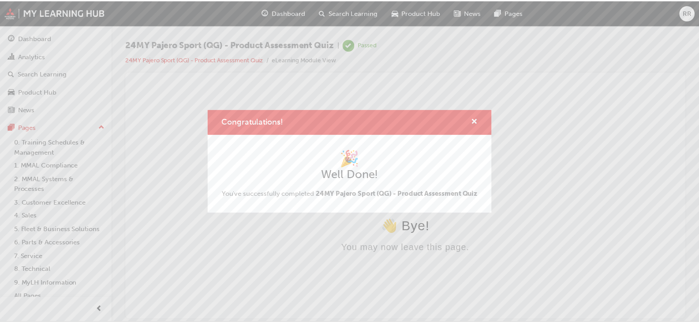
scroll to position [0, 0]
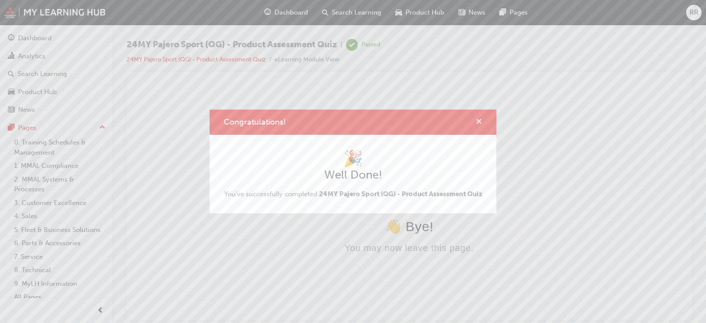
click at [478, 118] on span "cross-icon" at bounding box center [479, 122] width 7 height 8
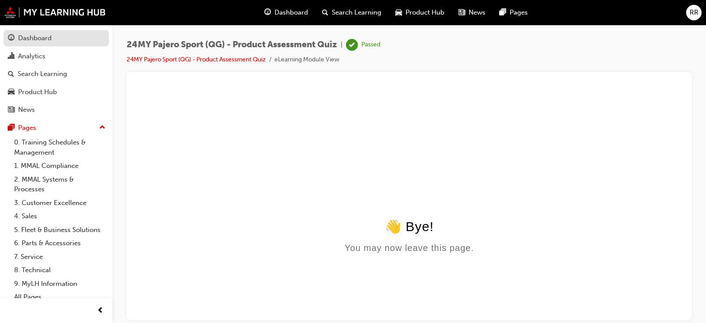
click at [52, 44] on link "Dashboard" at bounding box center [56, 38] width 105 height 16
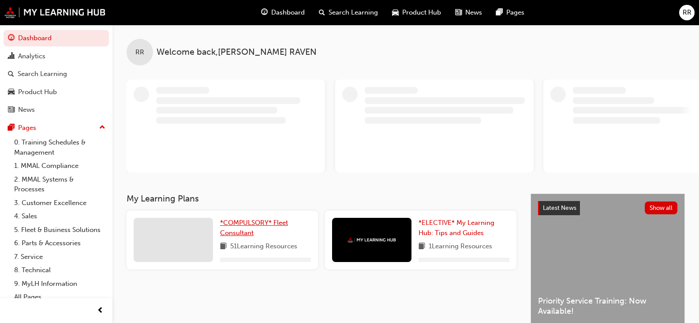
click at [248, 225] on span "*COMPULSORY* Fleet Consultant" at bounding box center [254, 227] width 68 height 18
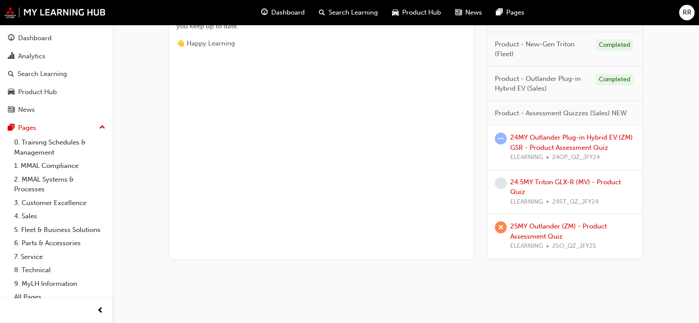
scroll to position [476, 0]
click at [563, 184] on link "24.5MY Triton GLX-R (MV) - Product Quiz" at bounding box center [565, 186] width 111 height 18
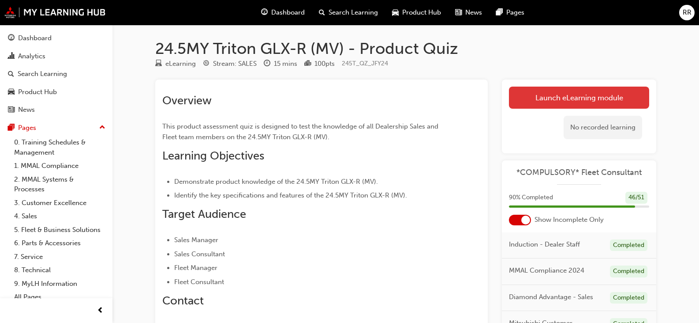
click at [537, 98] on link "Launch eLearning module" at bounding box center [579, 97] width 140 height 22
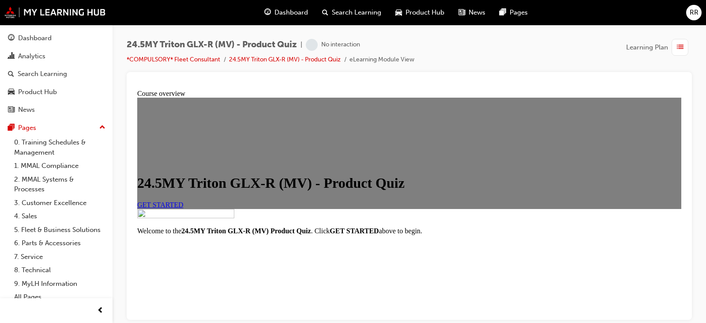
scroll to position [88, 0]
click at [184, 200] on span "GET STARTED" at bounding box center [160, 204] width 46 height 8
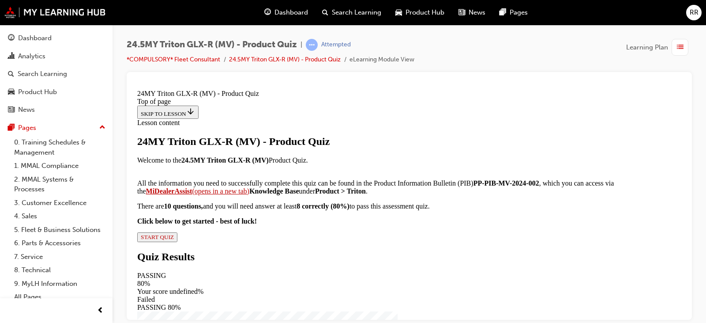
scroll to position [176, 0]
click at [174, 240] on span "START QUIZ" at bounding box center [157, 236] width 33 height 7
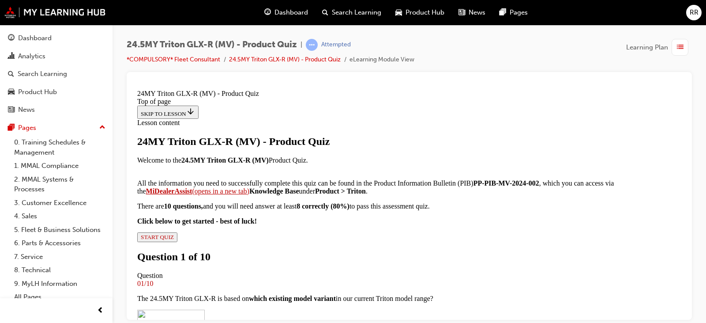
scroll to position [132, 0]
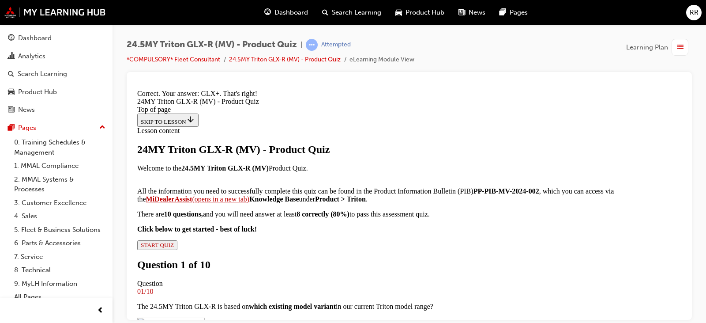
scroll to position [332, 0]
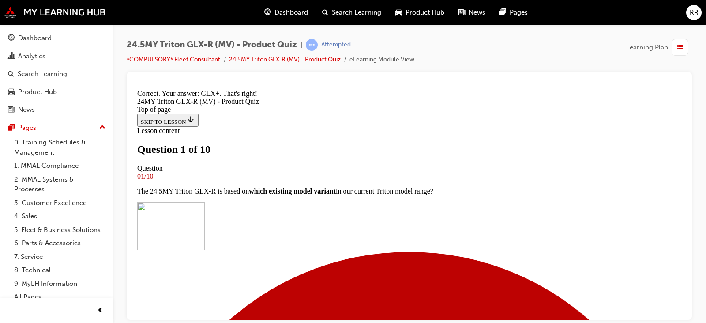
scroll to position [44, 0]
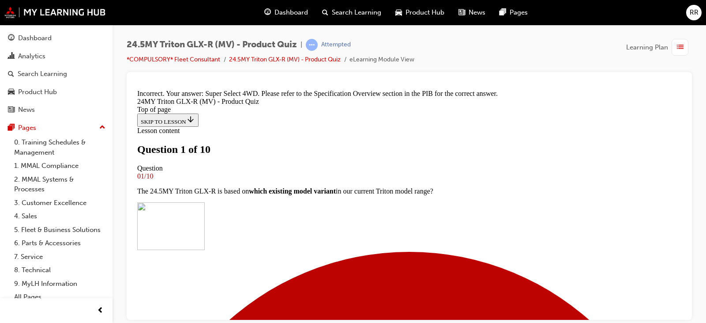
scroll to position [92, 0]
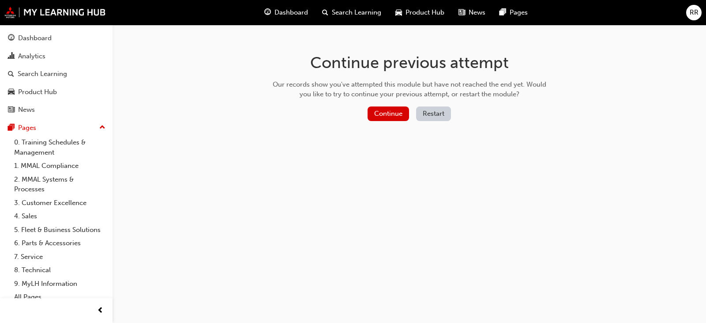
click at [433, 118] on button "Restart" at bounding box center [433, 113] width 35 height 15
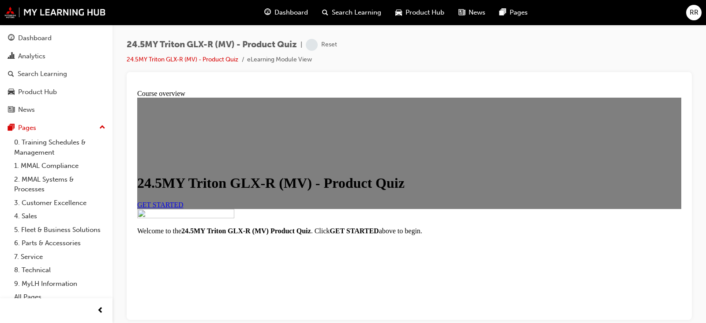
scroll to position [150, 0]
click at [184, 200] on span "GET STARTED" at bounding box center [160, 204] width 46 height 8
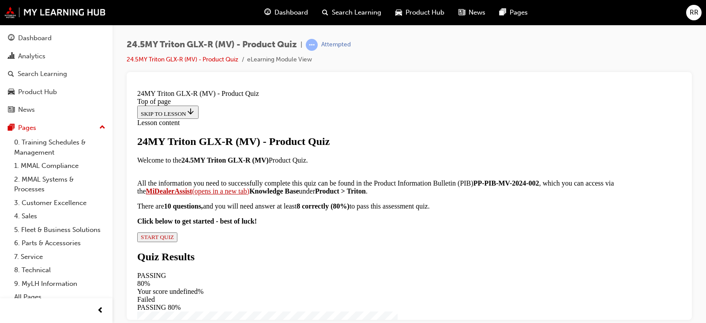
scroll to position [177, 0]
click at [174, 240] on span "START QUIZ" at bounding box center [157, 236] width 33 height 7
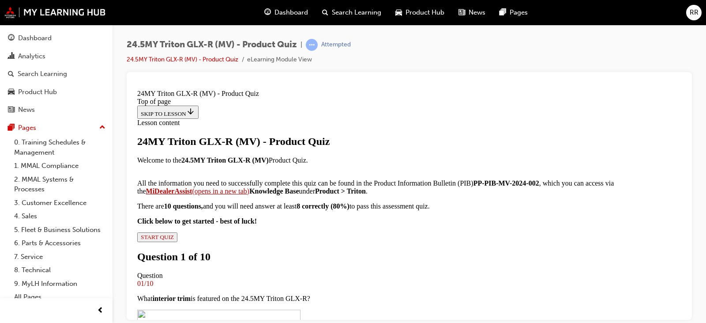
scroll to position [265, 0]
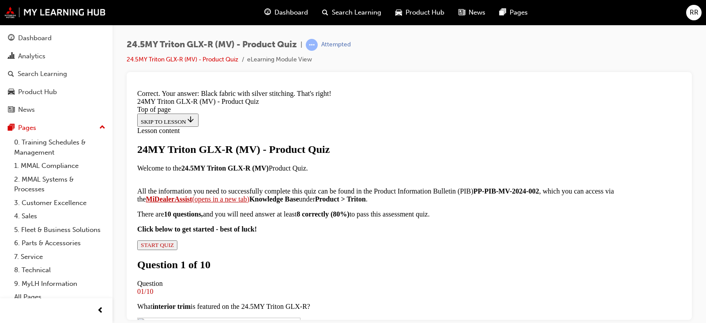
scroll to position [437, 0]
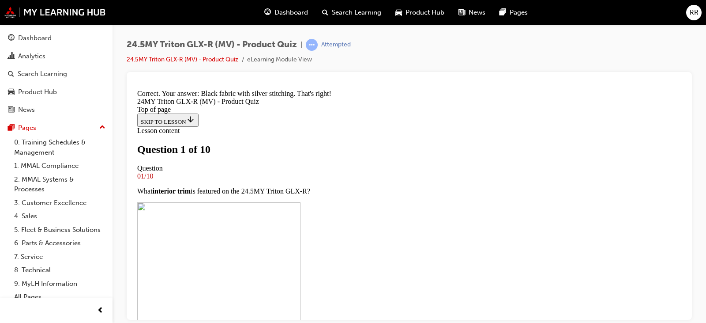
scroll to position [132, 0]
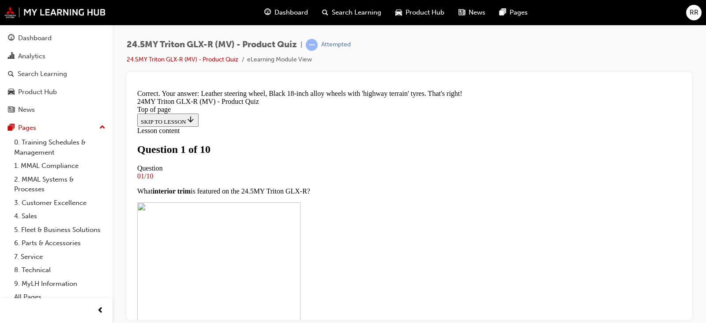
scroll to position [308, 0]
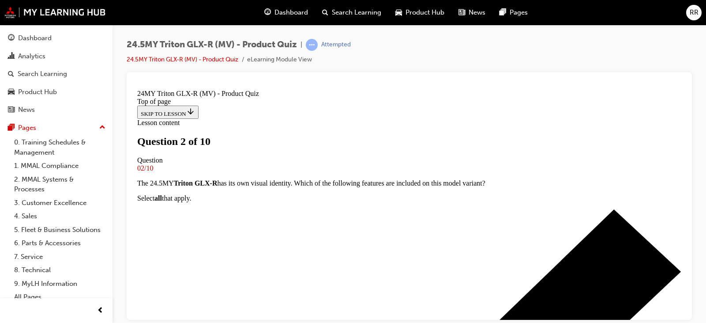
scroll to position [88, 0]
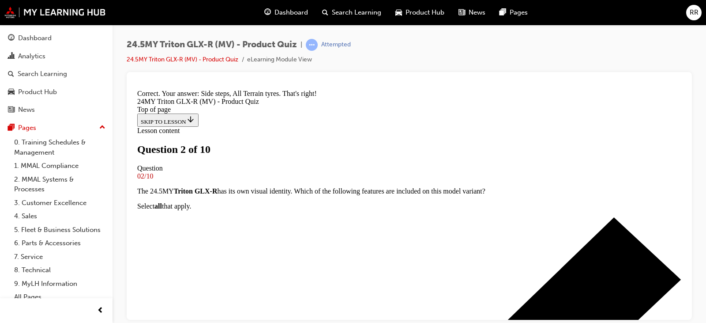
scroll to position [313, 0]
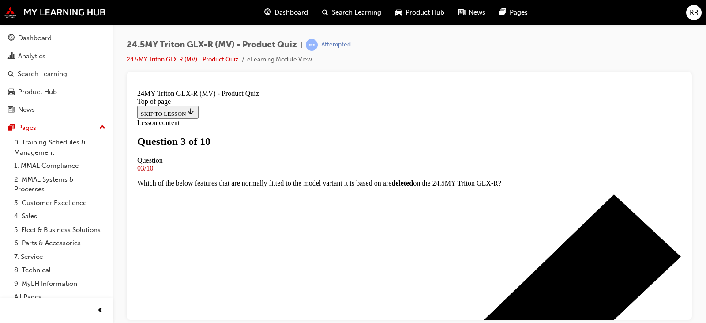
scroll to position [176, 0]
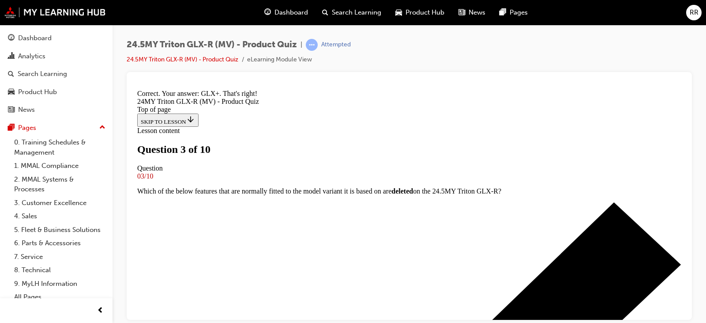
scroll to position [332, 0]
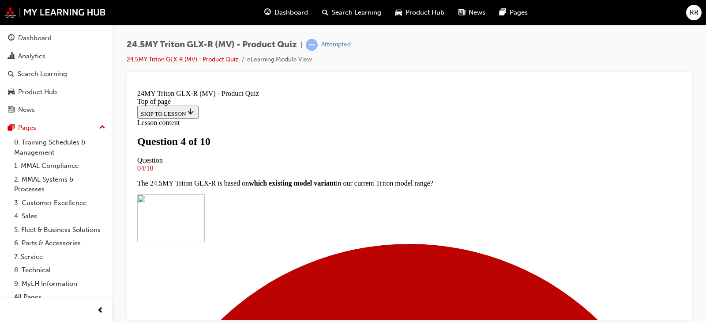
scroll to position [221, 0]
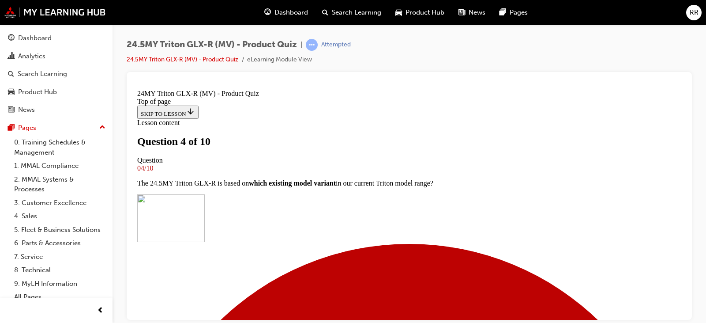
scroll to position [221, 0]
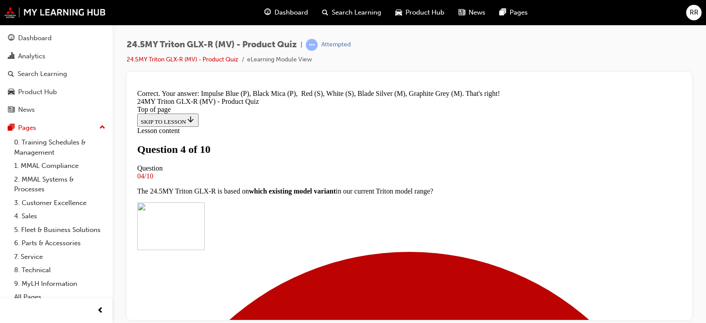
scroll to position [434, 0]
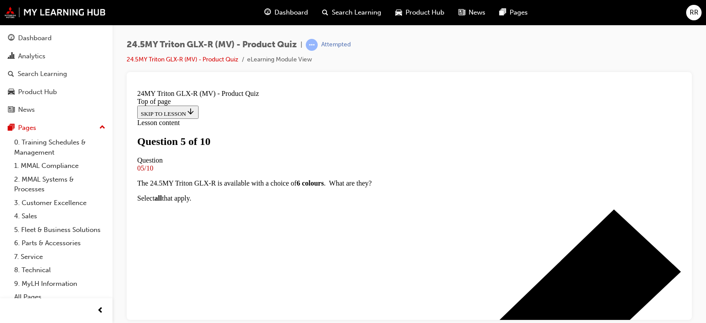
scroll to position [132, 0]
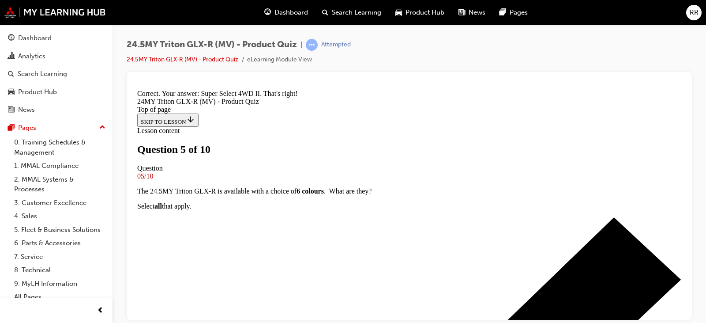
scroll to position [298, 0]
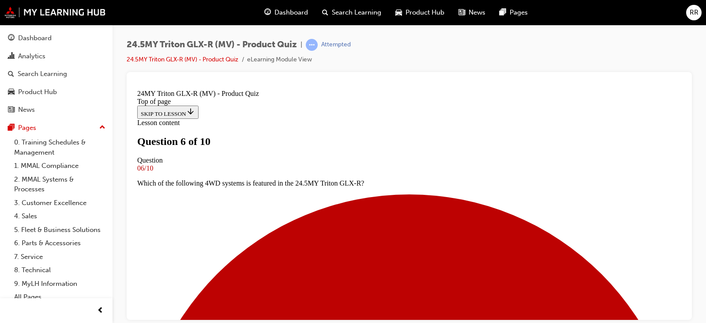
scroll to position [176, 0]
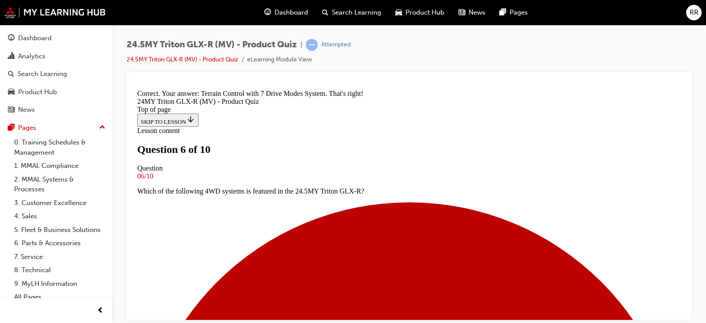
scroll to position [313, 0]
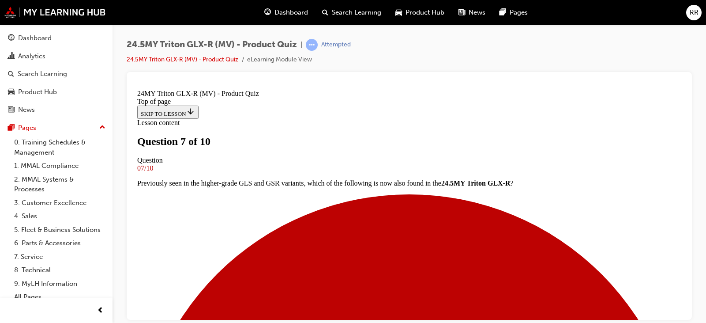
scroll to position [132, 0]
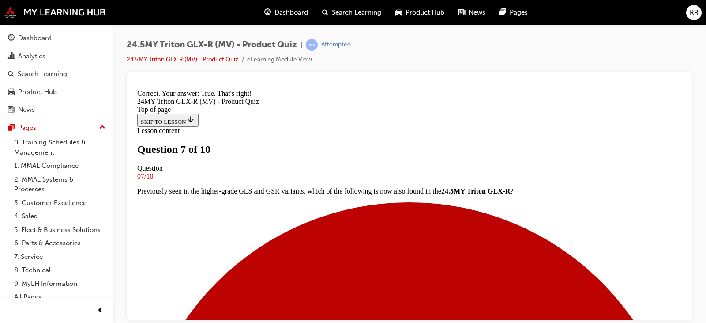
scroll to position [252, 0]
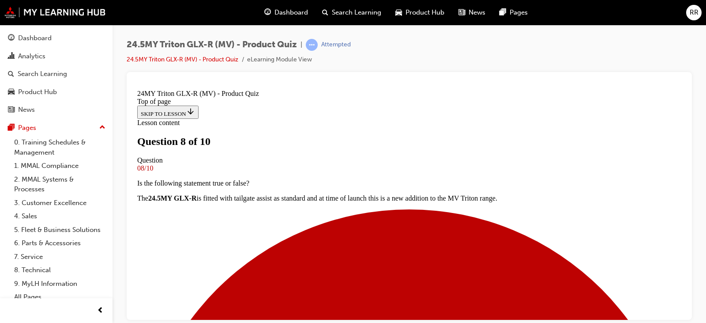
scroll to position [265, 0]
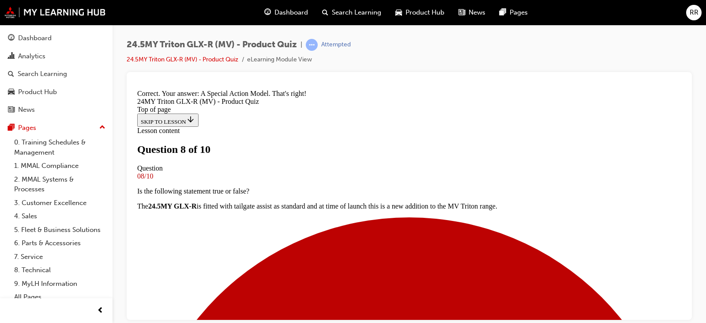
scroll to position [437, 0]
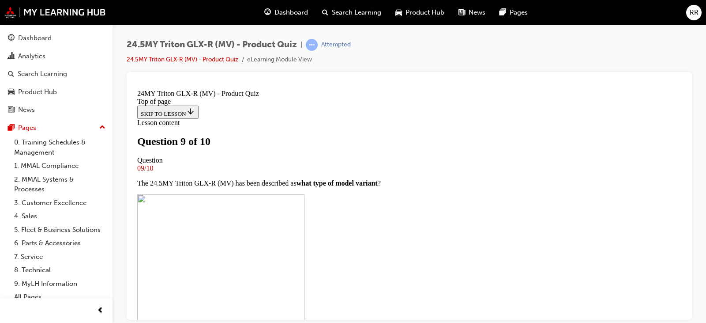
scroll to position [176, 0]
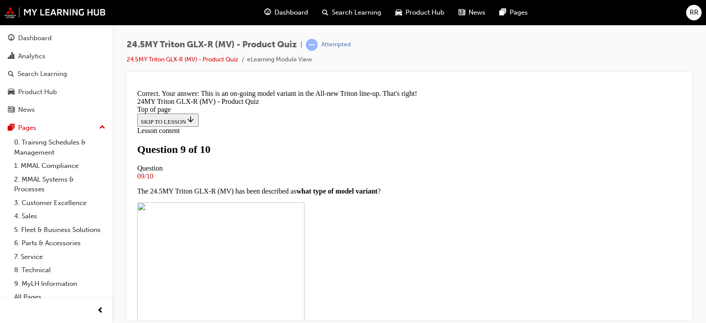
scroll to position [313, 0]
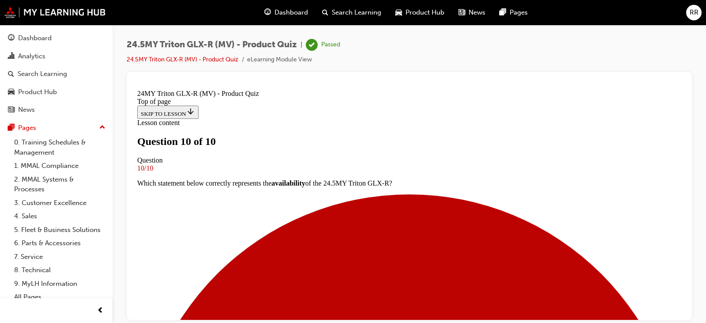
scroll to position [216, 0]
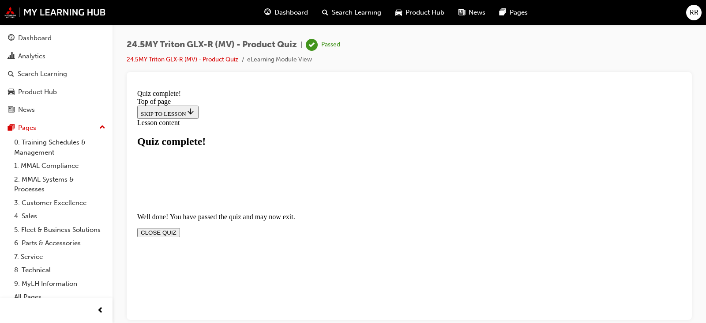
click at [180, 227] on button "CLOSE QUIZ" at bounding box center [158, 231] width 43 height 9
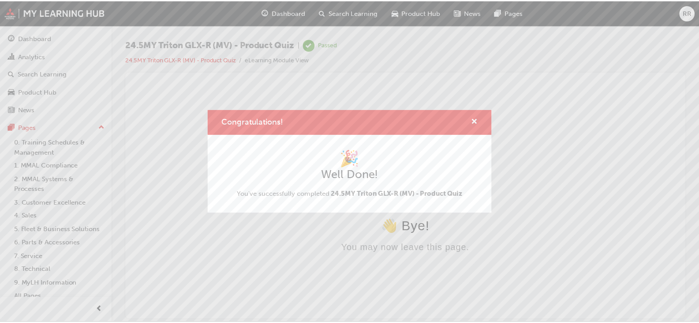
scroll to position [0, 0]
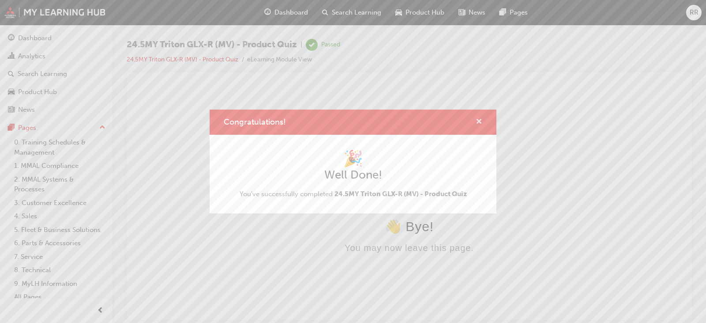
click at [480, 122] on span "cross-icon" at bounding box center [479, 122] width 7 height 8
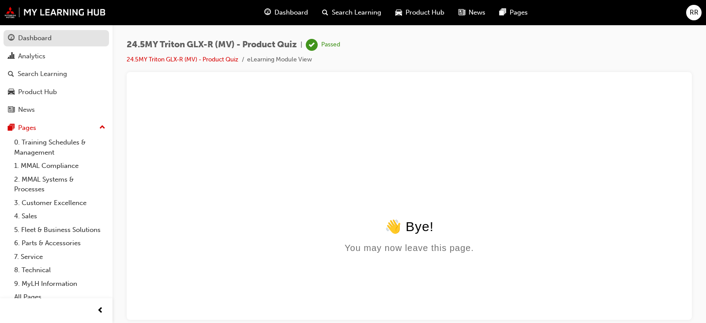
click at [51, 44] on link "Dashboard" at bounding box center [56, 38] width 105 height 16
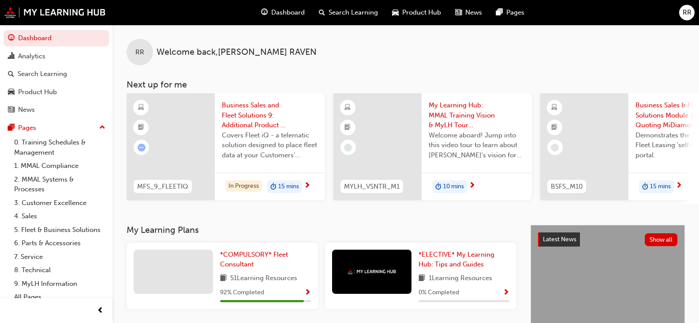
click at [234, 224] on div "RR Welcome back , REBEKAH RAVEN Next up for me MFS_9_FLEETIQ Business Sales and…" at bounding box center [406, 125] width 587 height 200
click at [244, 264] on span "*COMPULSORY* Fleet Consultant" at bounding box center [254, 259] width 68 height 18
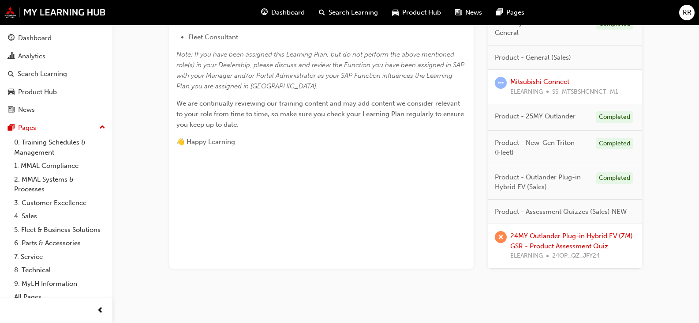
scroll to position [388, 0]
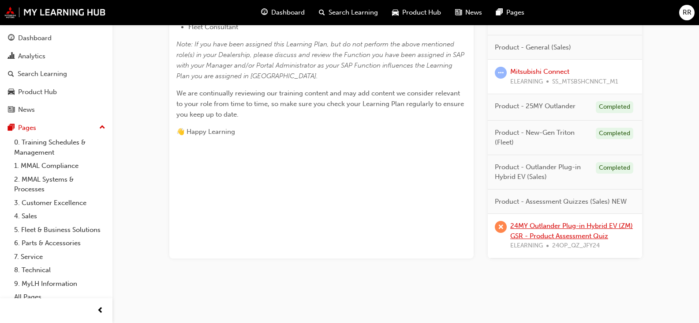
click at [586, 238] on link "24MY Outlander Plug-in Hybrid EV (ZM) GSR - Product Assessment Quiz" at bounding box center [571, 230] width 123 height 18
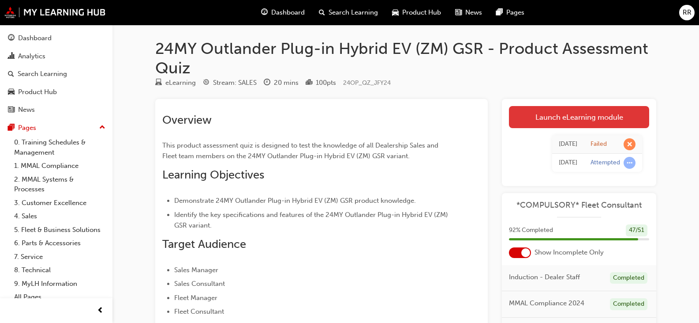
click at [544, 121] on link "Launch eLearning module" at bounding box center [579, 117] width 140 height 22
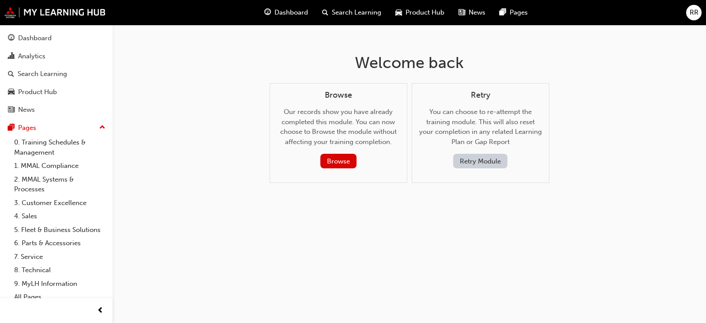
click at [484, 160] on button "Retry Module" at bounding box center [480, 161] width 54 height 15
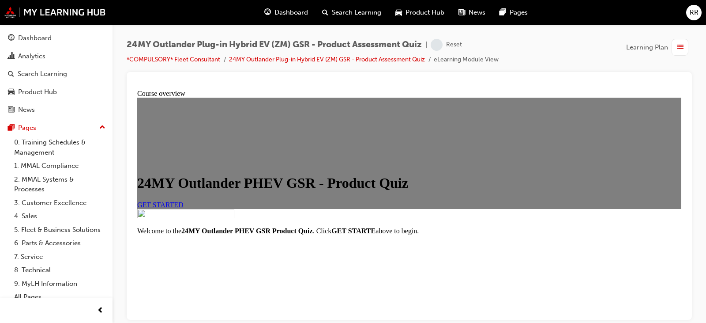
scroll to position [44, 0]
click at [184, 208] on link "GET STARTED" at bounding box center [160, 204] width 46 height 8
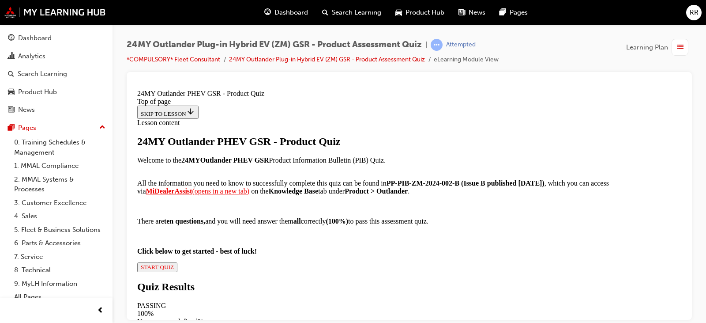
click at [177, 262] on button "START QUIZ" at bounding box center [157, 267] width 40 height 10
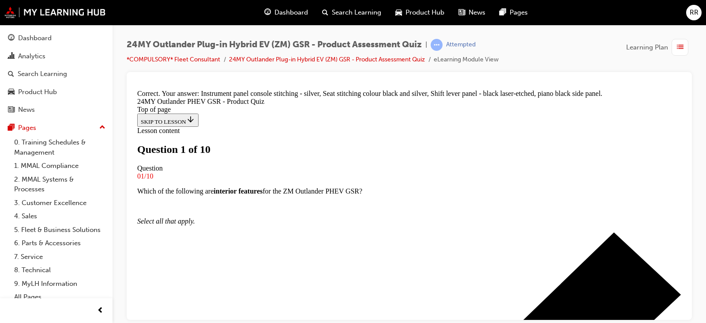
scroll to position [90, 0]
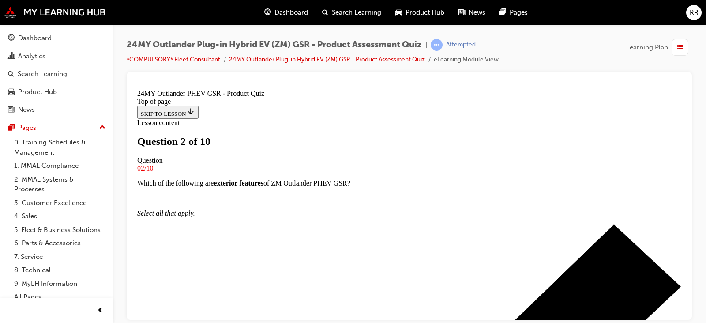
scroll to position [90, 0]
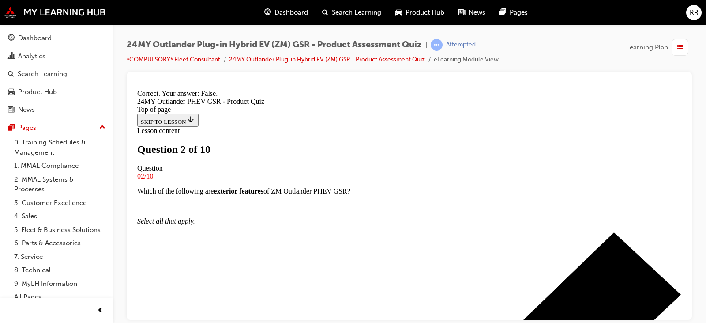
scroll to position [189, 0]
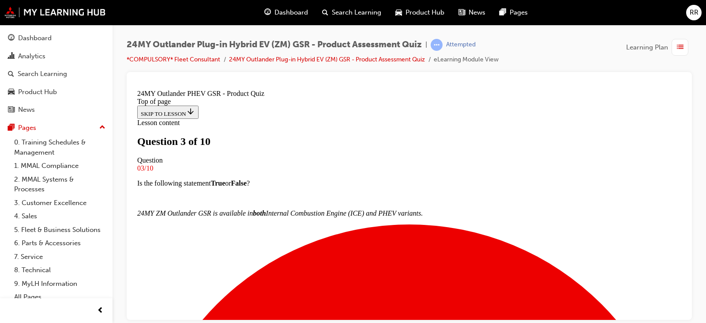
scroll to position [90, 0]
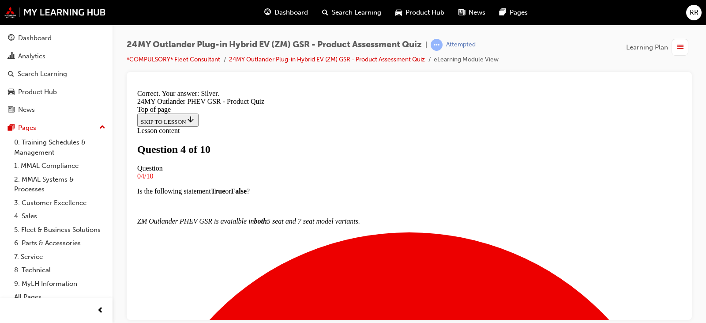
scroll to position [250, 0]
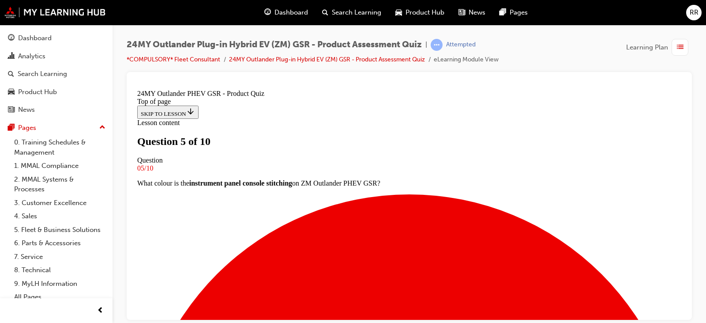
scroll to position [90, 0]
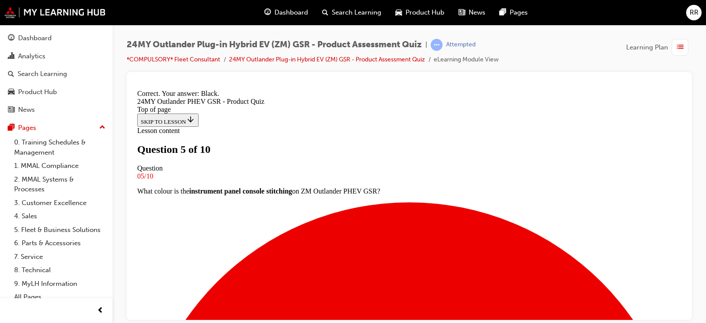
scroll to position [250, 0]
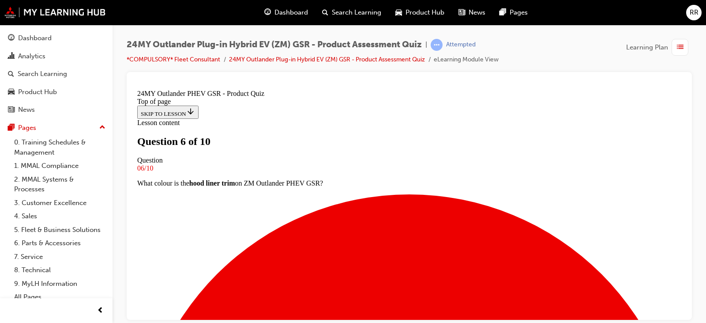
scroll to position [134, 0]
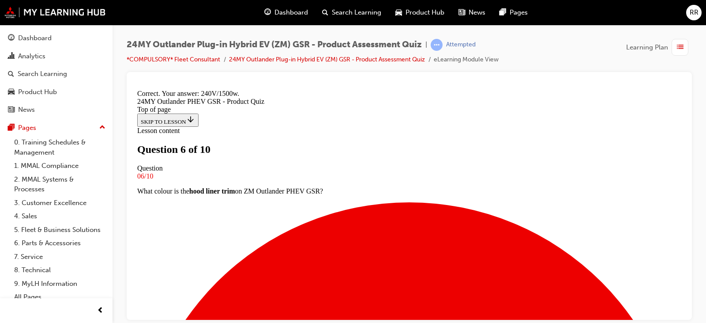
scroll to position [265, 0]
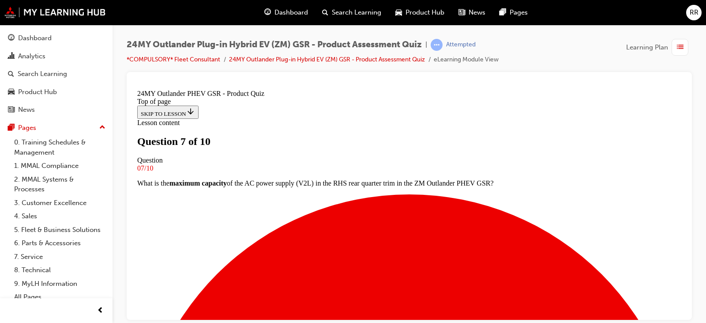
scroll to position [134, 0]
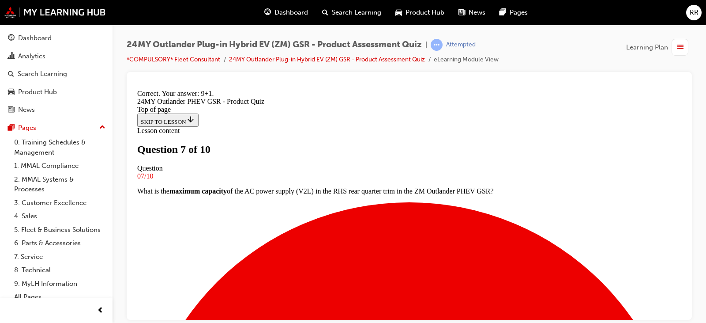
scroll to position [265, 0]
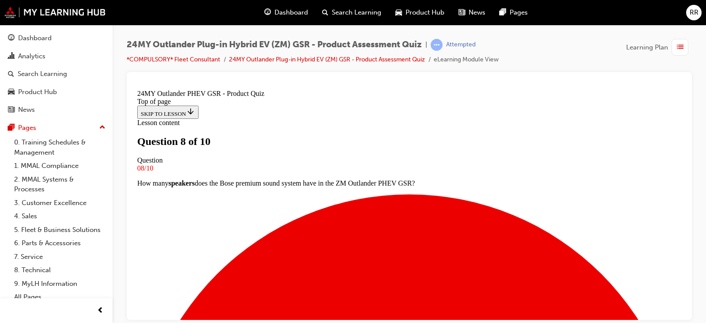
scroll to position [134, 0]
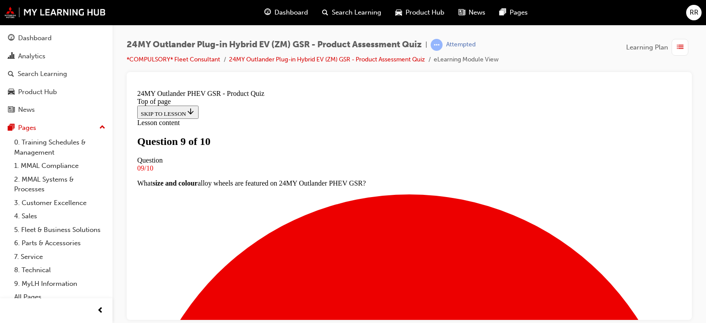
scroll to position [90, 0]
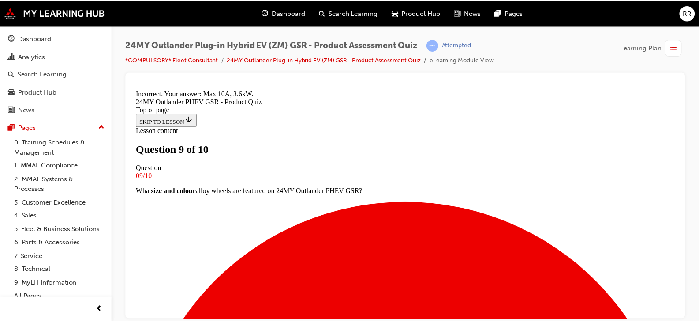
scroll to position [250, 0]
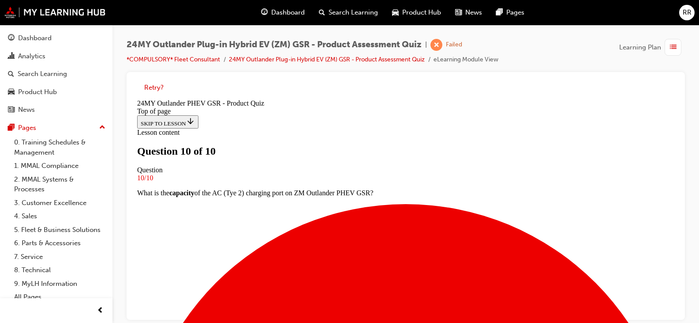
scroll to position [1, 0]
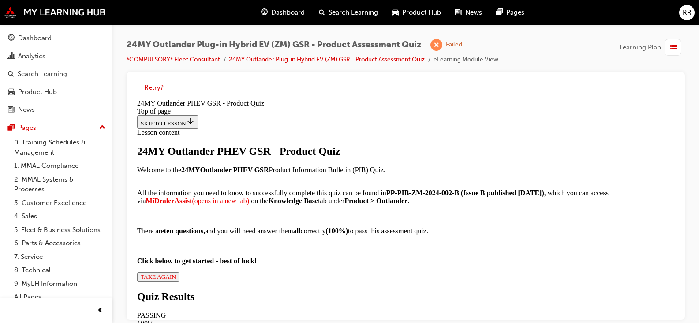
scroll to position [177, 0]
click at [176, 273] on span "TAKE AGAIN" at bounding box center [158, 276] width 35 height 7
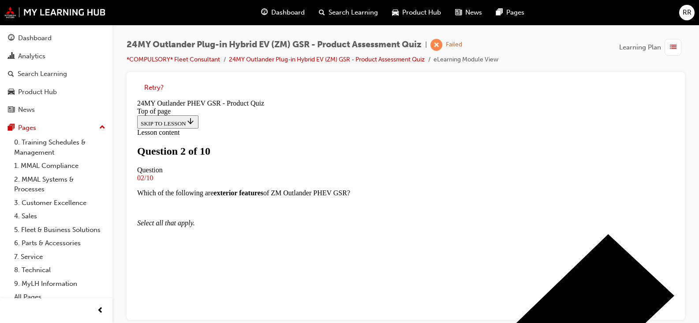
scroll to position [134, 0]
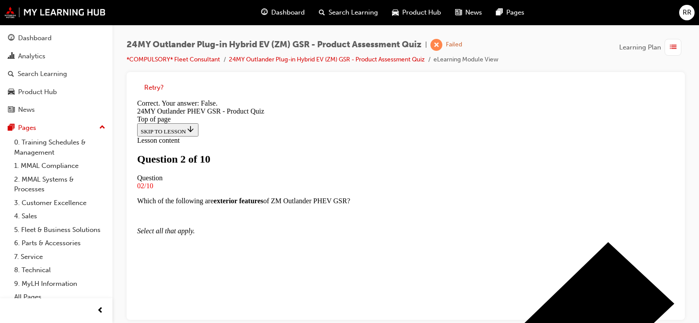
scroll to position [189, 0]
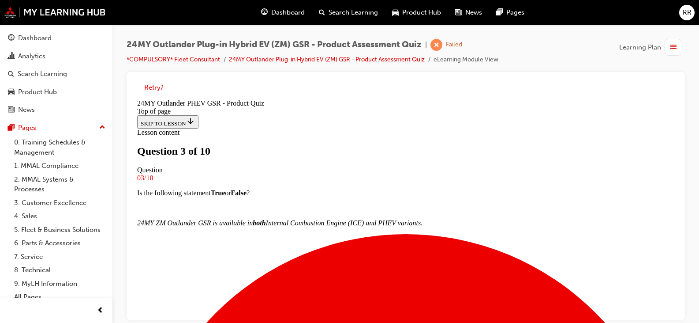
scroll to position [90, 0]
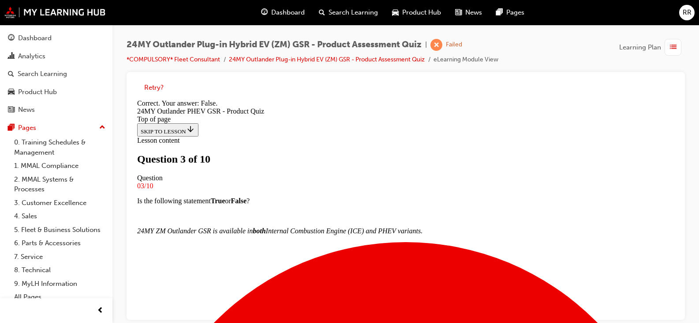
scroll to position [174, 0]
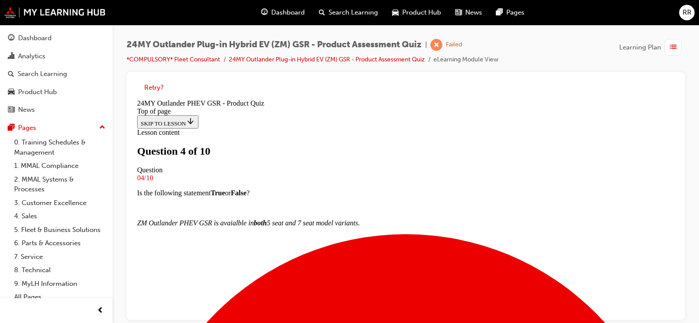
scroll to position [90, 0]
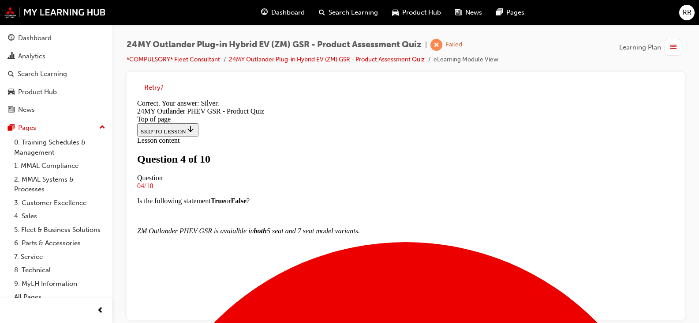
scroll to position [250, 0]
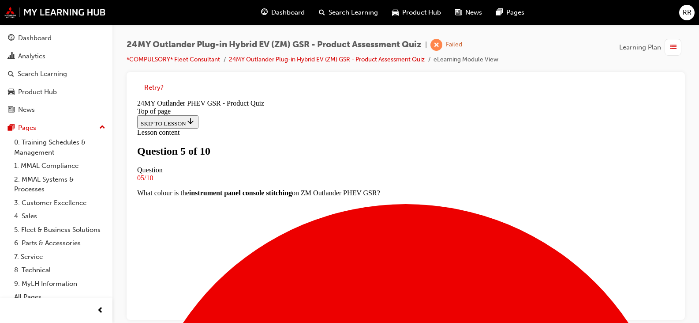
scroll to position [90, 0]
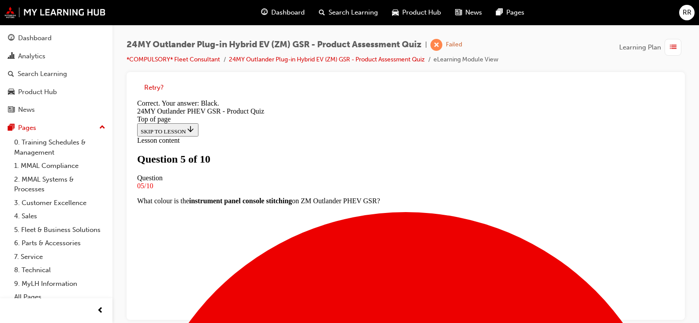
scroll to position [250, 0]
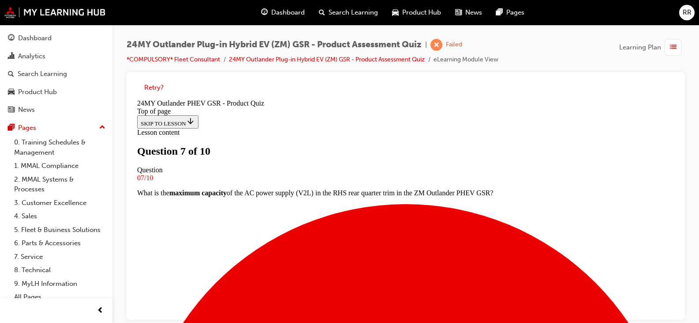
scroll to position [178, 0]
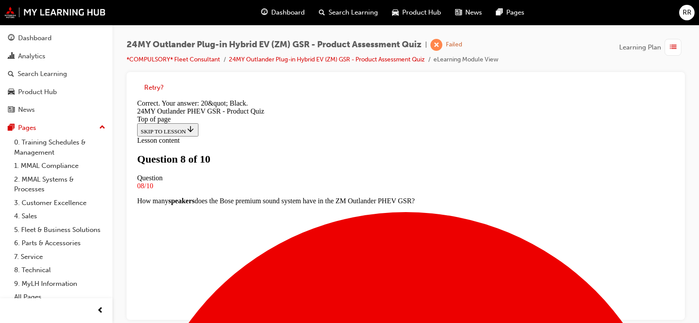
scroll to position [250, 0]
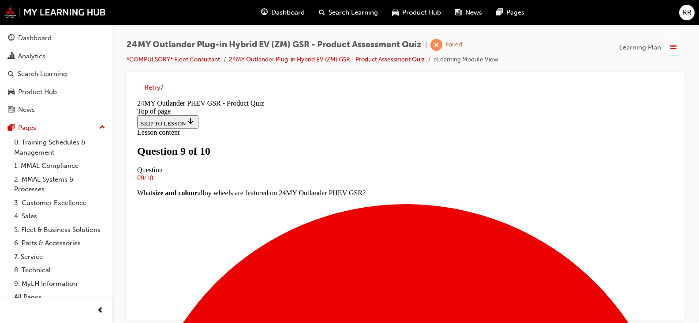
scroll to position [134, 0]
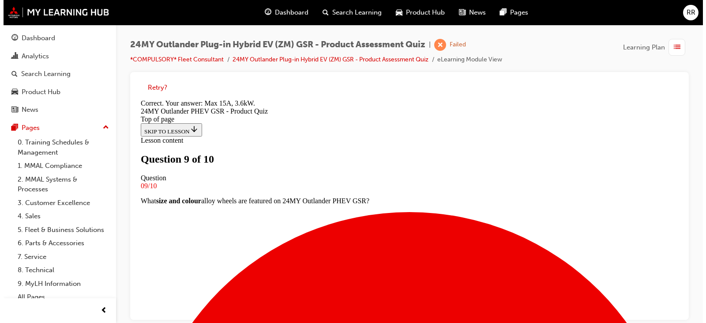
scroll to position [250, 0]
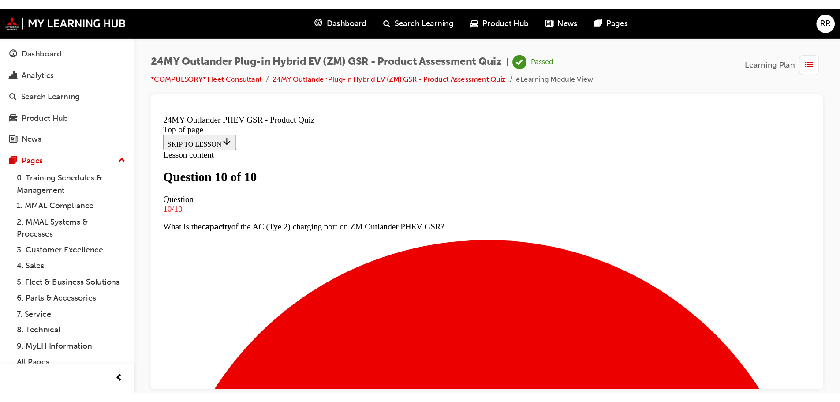
scroll to position [178, 0]
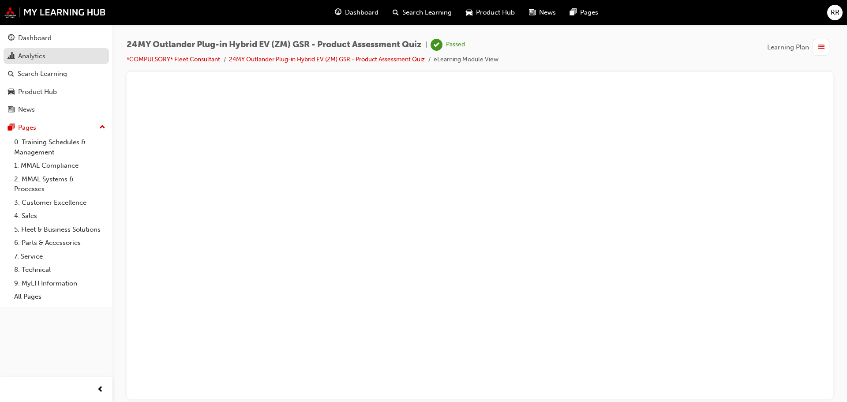
click at [38, 48] on link "Analytics" at bounding box center [56, 56] width 105 height 16
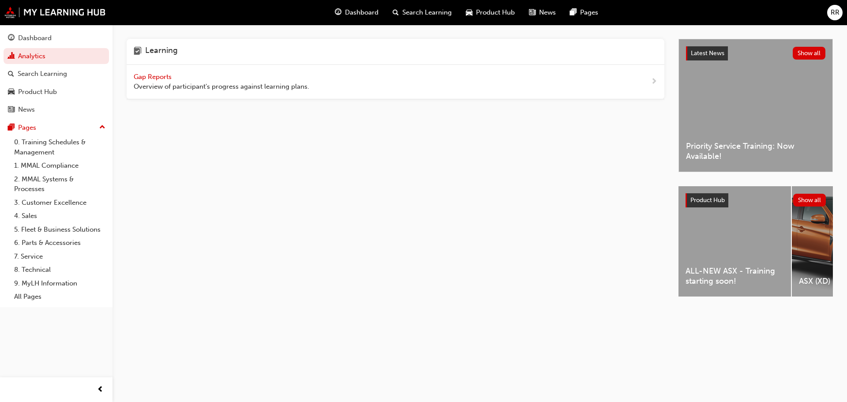
click at [63, 47] on button "Dashboard Analytics Search Learning Product Hub News Pages" at bounding box center [56, 73] width 105 height 91
click at [32, 35] on div "Dashboard" at bounding box center [35, 38] width 34 height 10
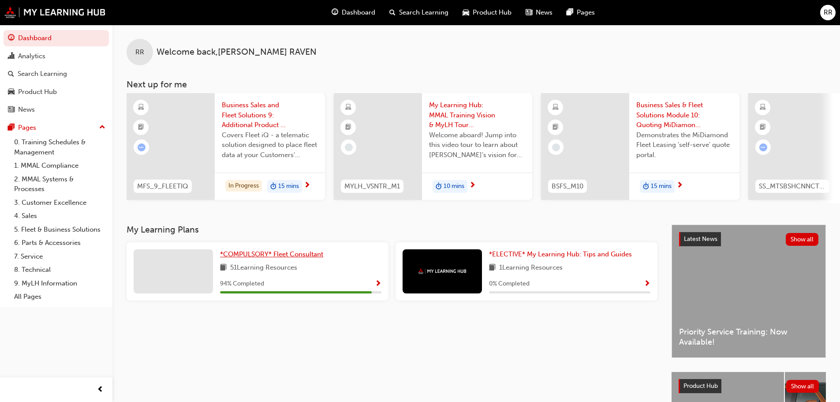
click at [253, 258] on span "*COMPULSORY* Fleet Consultant" at bounding box center [271, 254] width 103 height 8
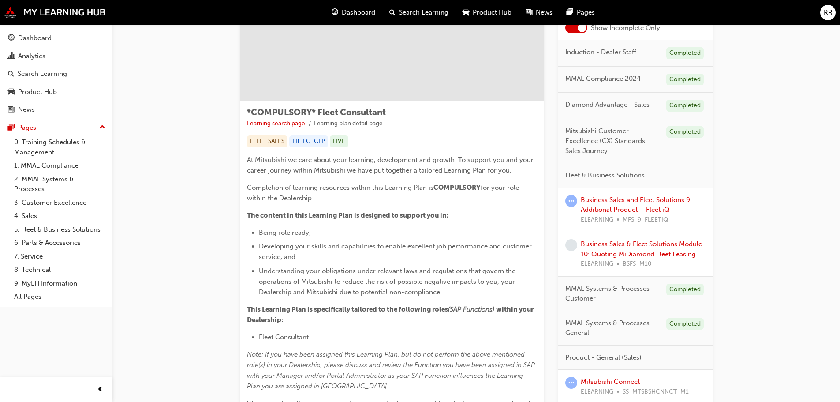
scroll to position [186, 0]
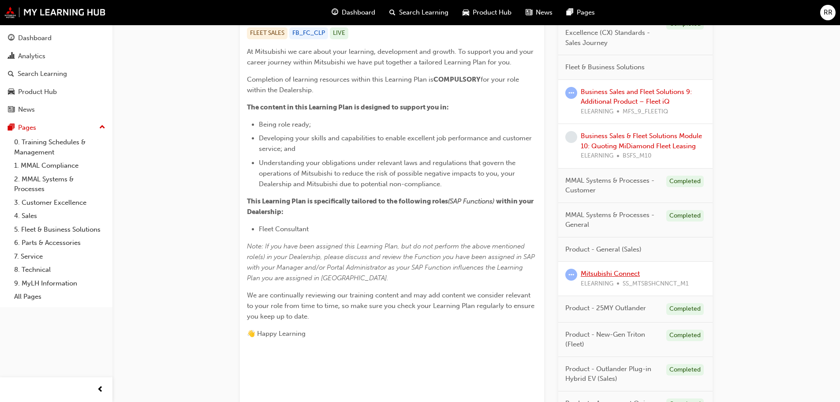
click at [607, 276] on link "Mitsubishi Connect" at bounding box center [610, 274] width 59 height 8
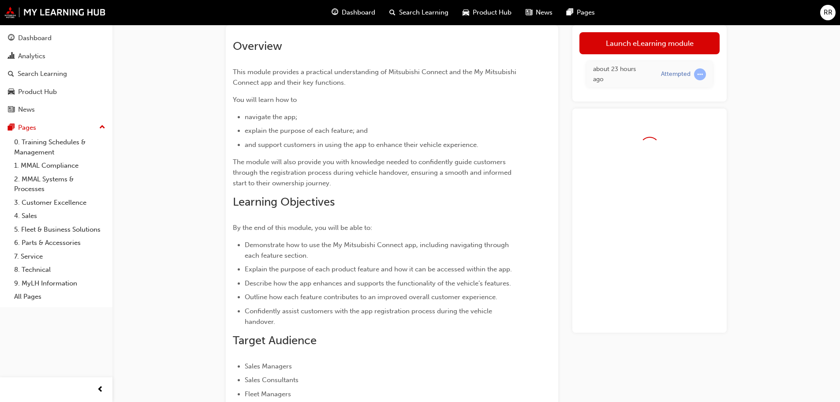
scroll to position [53, 0]
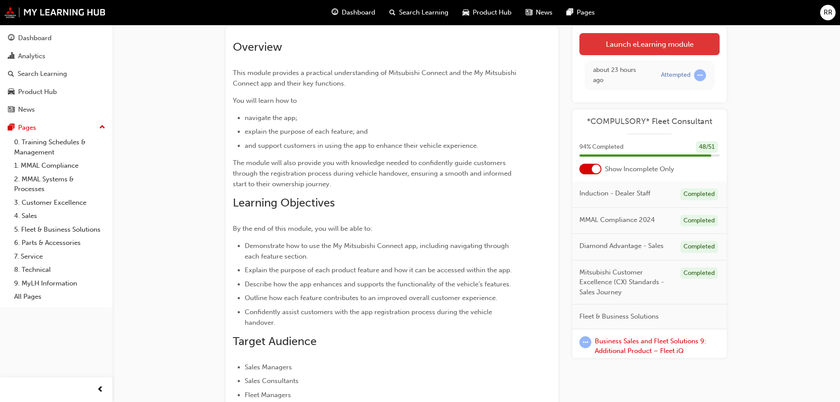
click at [625, 47] on link "Launch eLearning module" at bounding box center [650, 44] width 140 height 22
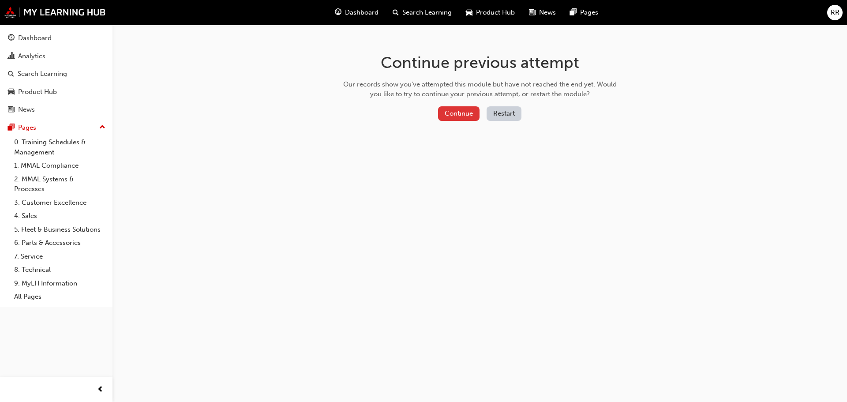
click at [458, 114] on button "Continue" at bounding box center [458, 113] width 41 height 15
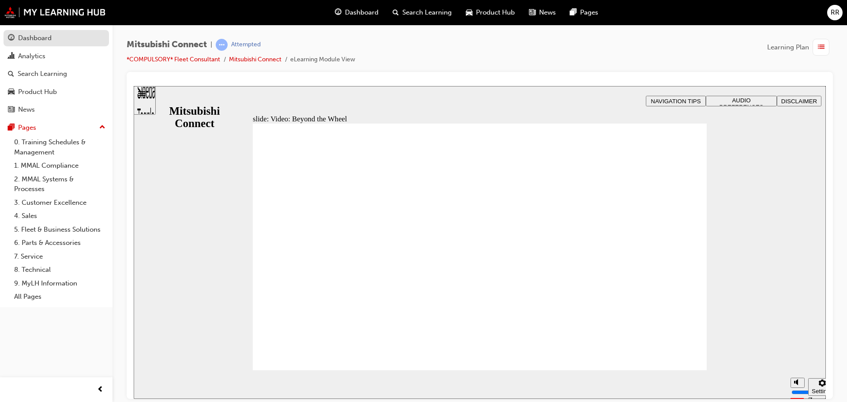
click at [46, 40] on div "Dashboard" at bounding box center [35, 38] width 34 height 10
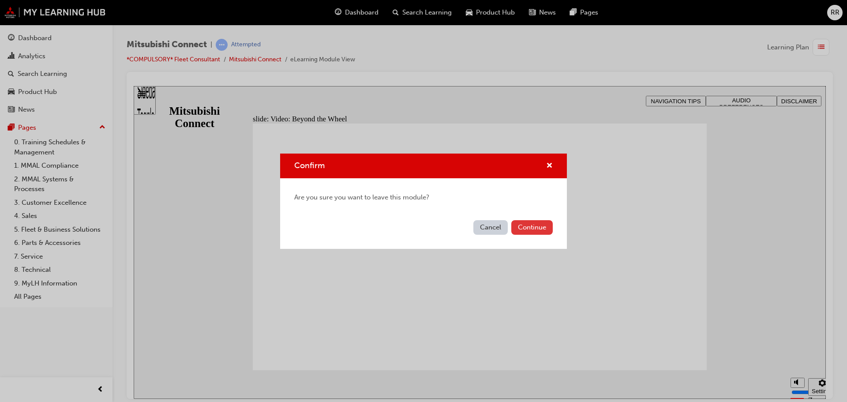
click at [527, 223] on button "Continue" at bounding box center [531, 227] width 41 height 15
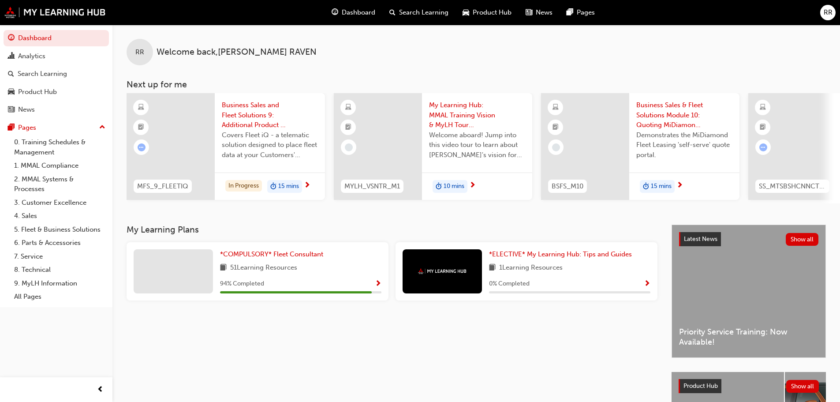
click at [291, 322] on div "My Learning Plans *COMPULSORY* Fleet Consultant 51 Learning Resources 94 % Comp…" at bounding box center [399, 362] width 545 height 274
click at [276, 258] on span "*COMPULSORY* Fleet Consultant" at bounding box center [271, 254] width 103 height 8
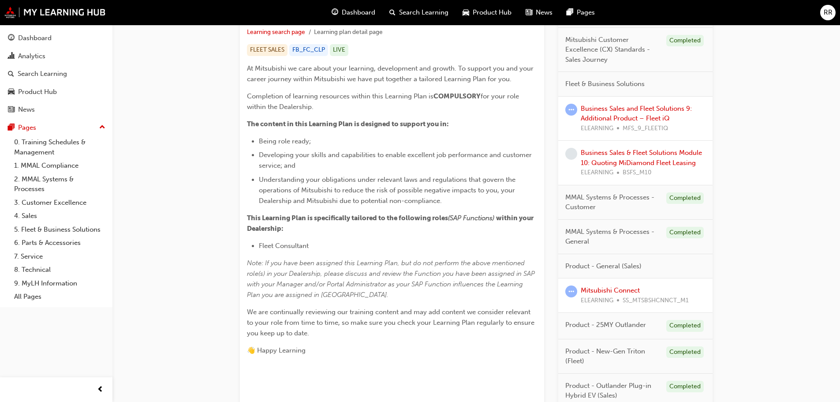
scroll to position [230, 0]
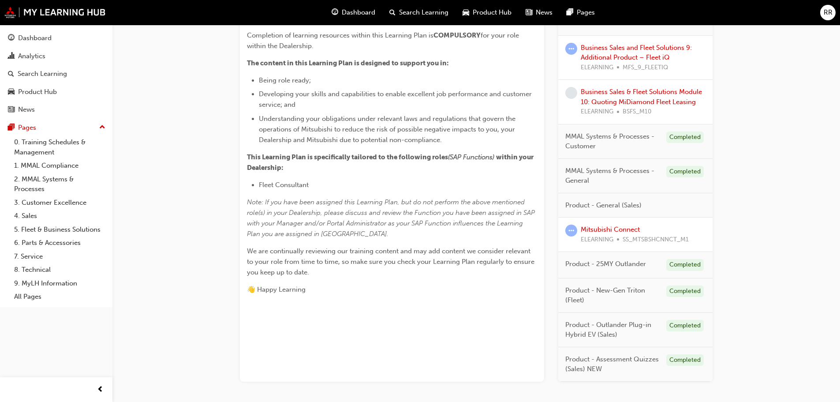
click at [705, 217] on div "*COMPULSORY* Fleet Consultant Learning search page Learning plan detail page *C…" at bounding box center [477, 109] width 728 height 629
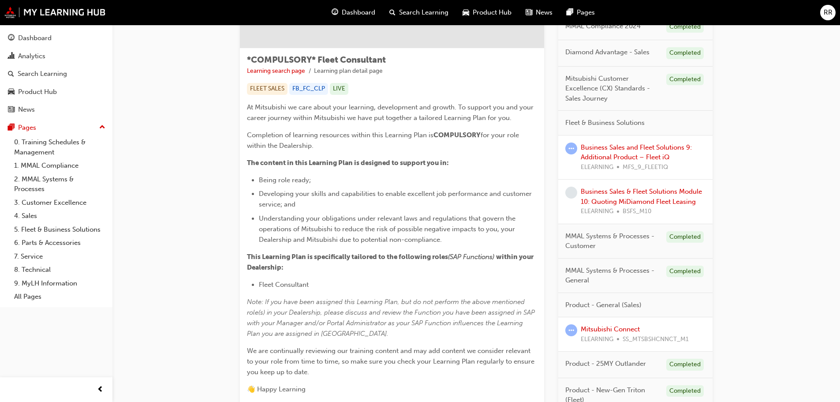
scroll to position [142, 0]
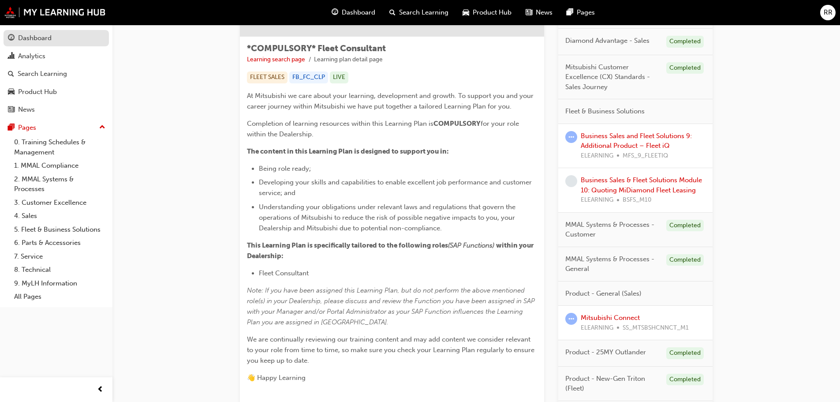
click at [44, 41] on div "Dashboard" at bounding box center [35, 38] width 34 height 10
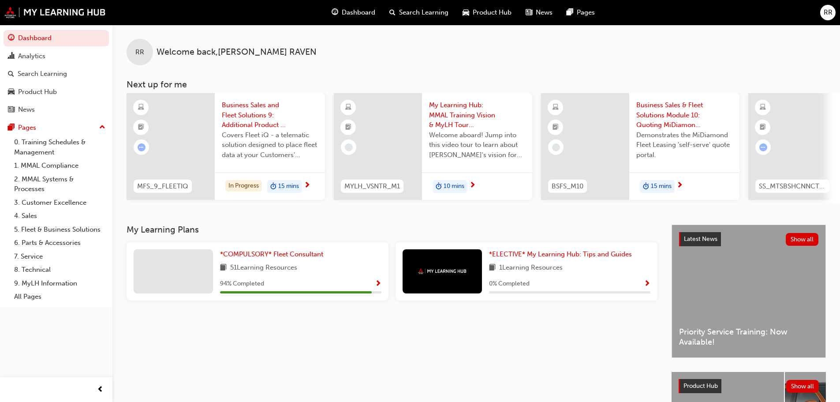
click at [705, 16] on span "RR" at bounding box center [828, 13] width 9 height 10
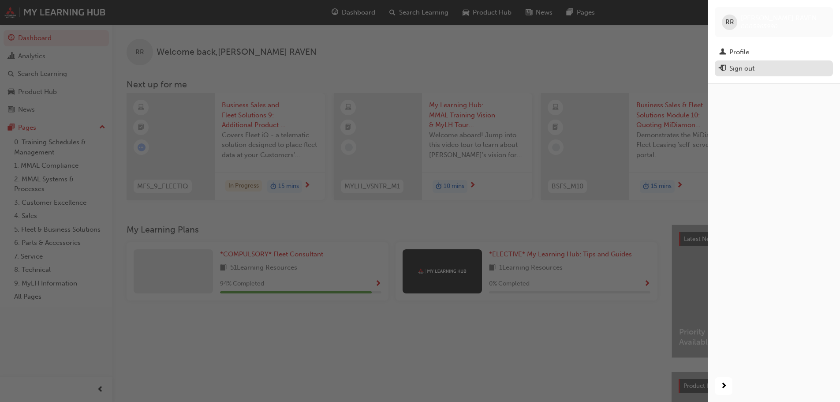
click at [705, 69] on div "Sign out" at bounding box center [742, 69] width 25 height 10
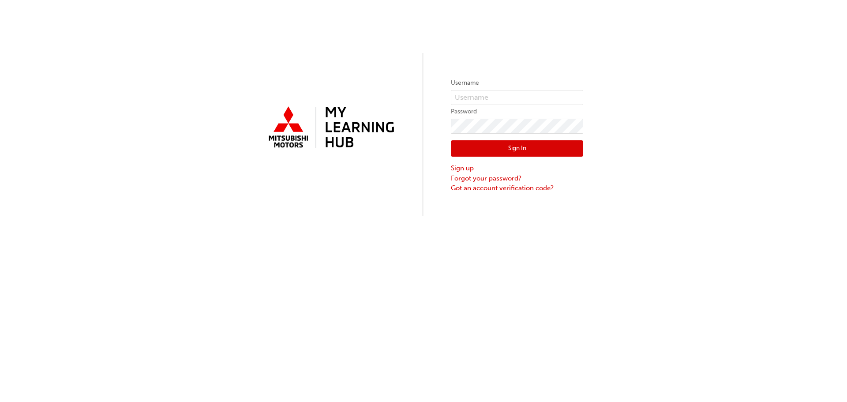
click at [544, 86] on label "Username" at bounding box center [517, 83] width 132 height 11
click at [541, 95] on input "text" at bounding box center [517, 97] width 132 height 15
type input "0005784536"
click at [503, 149] on button "Sign In" at bounding box center [517, 148] width 132 height 17
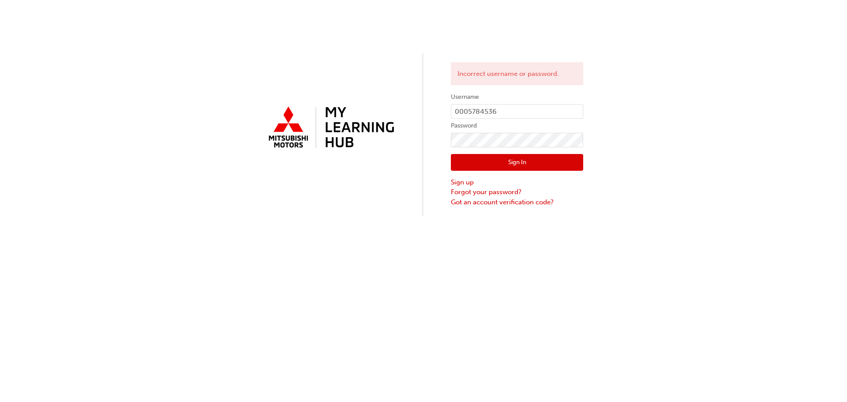
drag, startPoint x: 801, startPoint y: 0, endPoint x: 641, endPoint y: 76, distance: 177.6
click at [641, 76] on div "Incorrect username or password. Username 0005784536 Password Sign In Sign up Fo…" at bounding box center [423, 108] width 847 height 216
click at [417, 135] on div "Incorrect username or password. Username 0005784536 Password Sign In Sign up Fo…" at bounding box center [423, 108] width 847 height 216
click button "Sign In" at bounding box center [517, 162] width 132 height 17
